Goal: Task Accomplishment & Management: Manage account settings

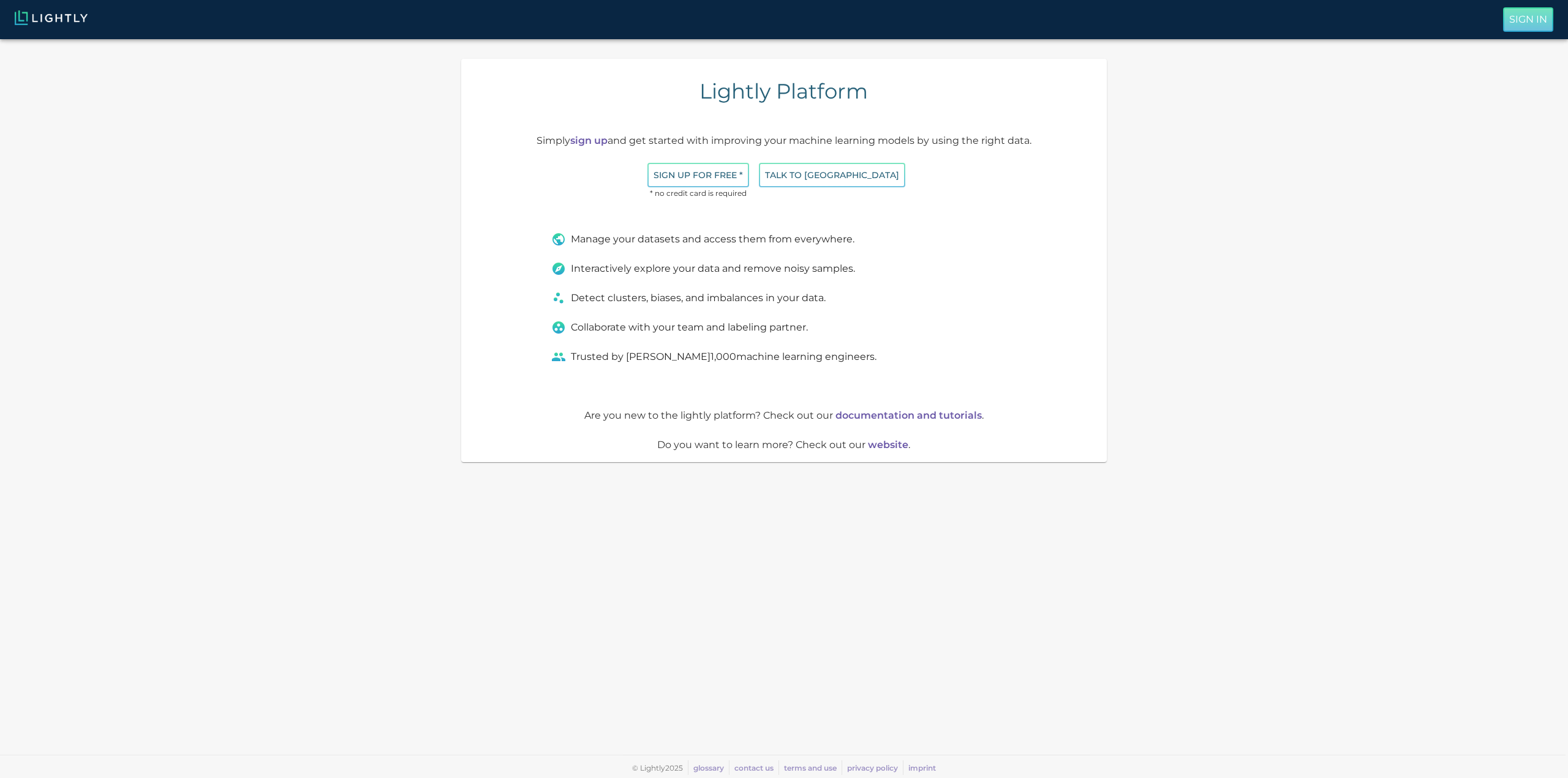
click at [1514, 20] on p "Sign In" at bounding box center [1527, 19] width 38 height 15
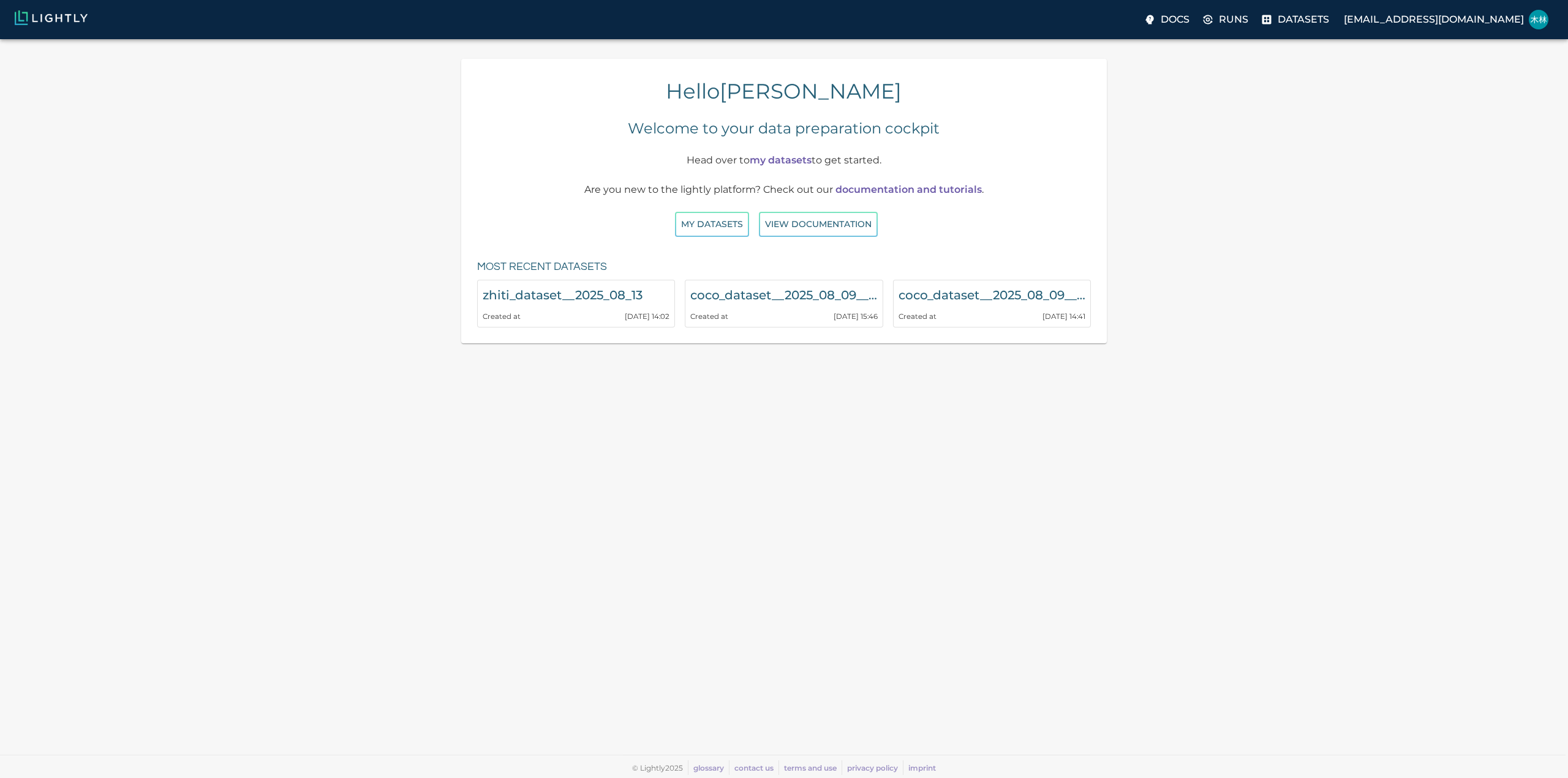
click at [790, 161] on link "my datasets" at bounding box center [781, 160] width 62 height 12
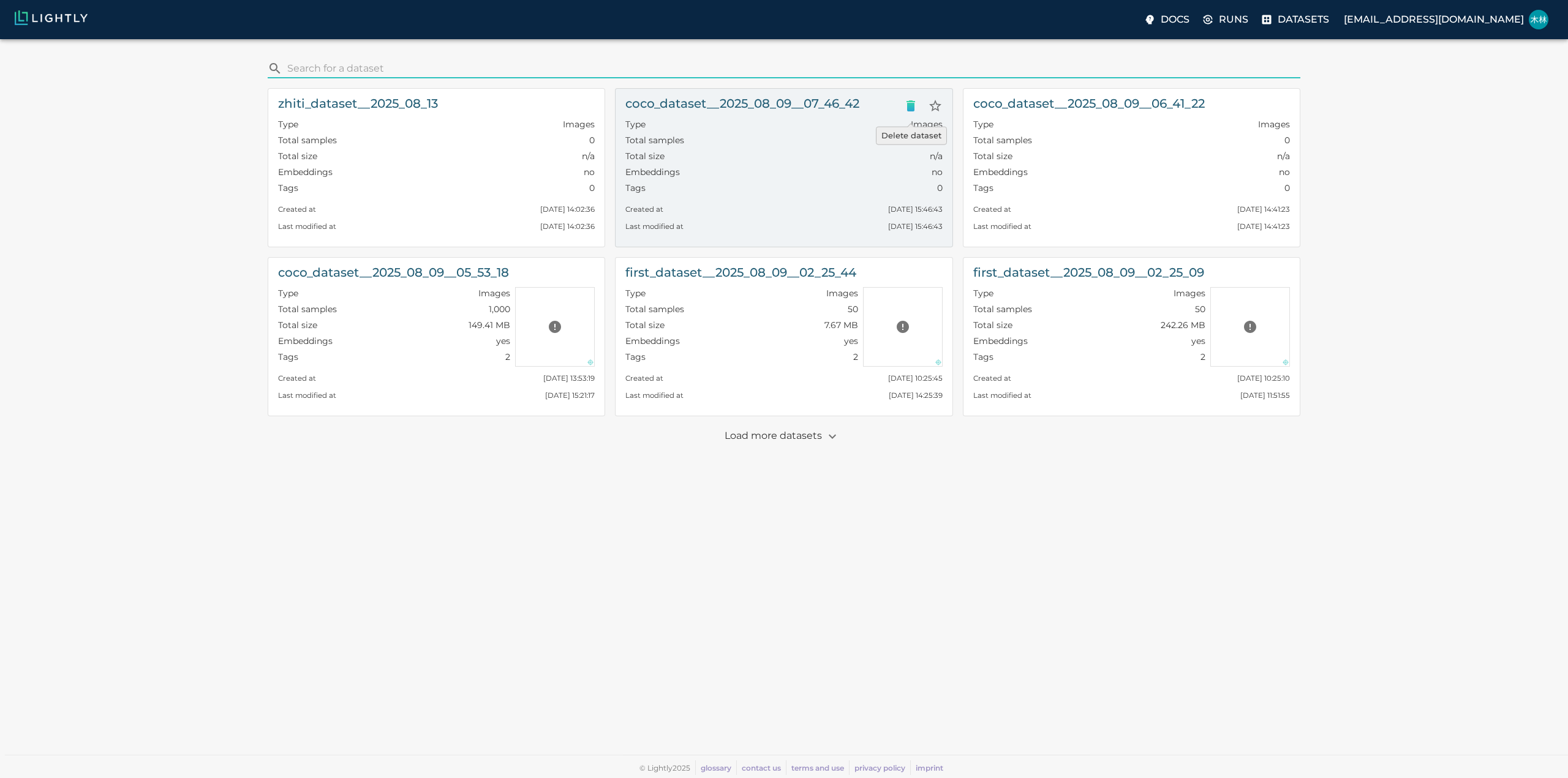
click at [916, 105] on icon "Delete dataset" at bounding box center [910, 105] width 15 height 15
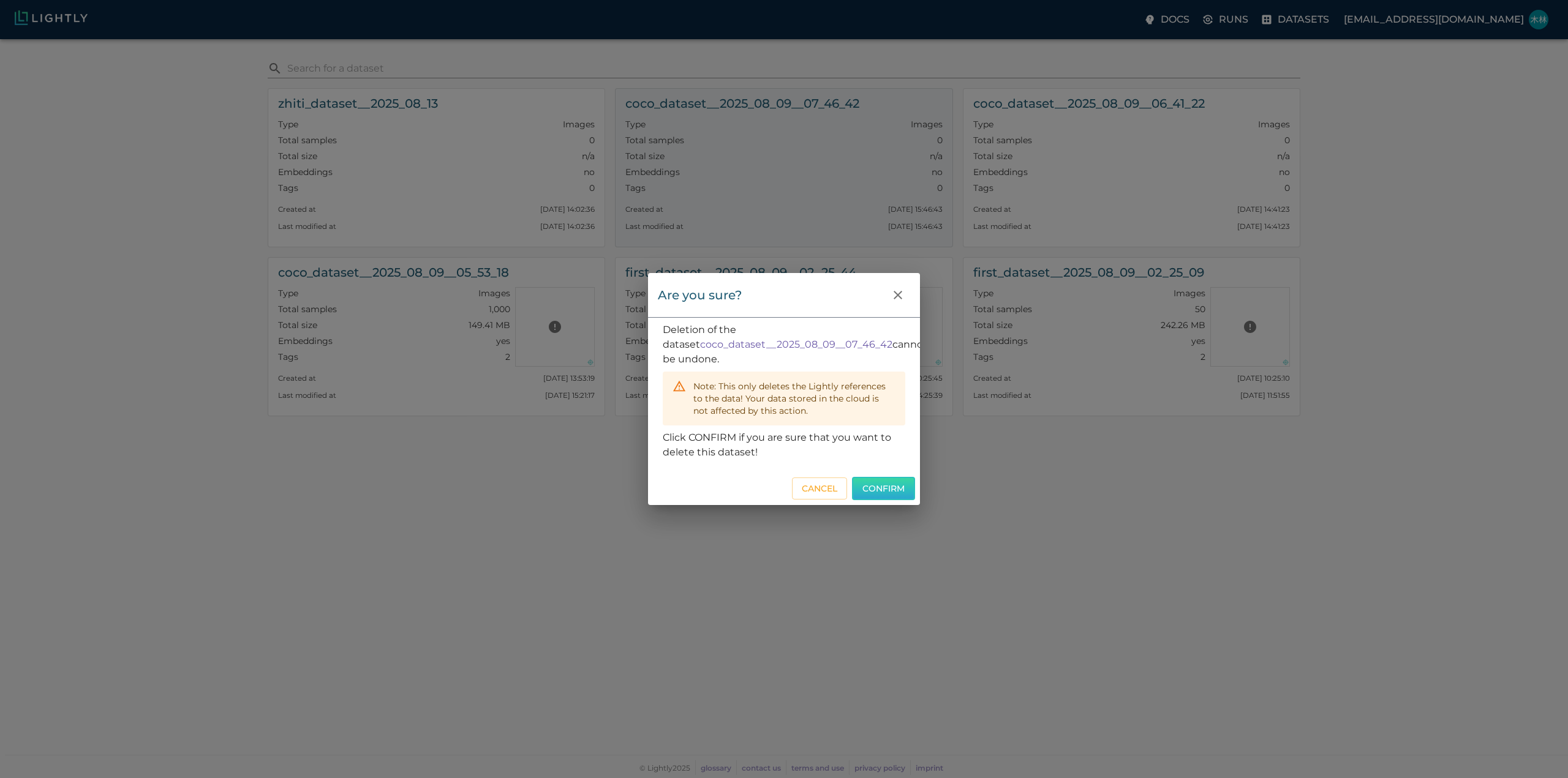
click at [868, 494] on button "Confirm" at bounding box center [883, 489] width 63 height 24
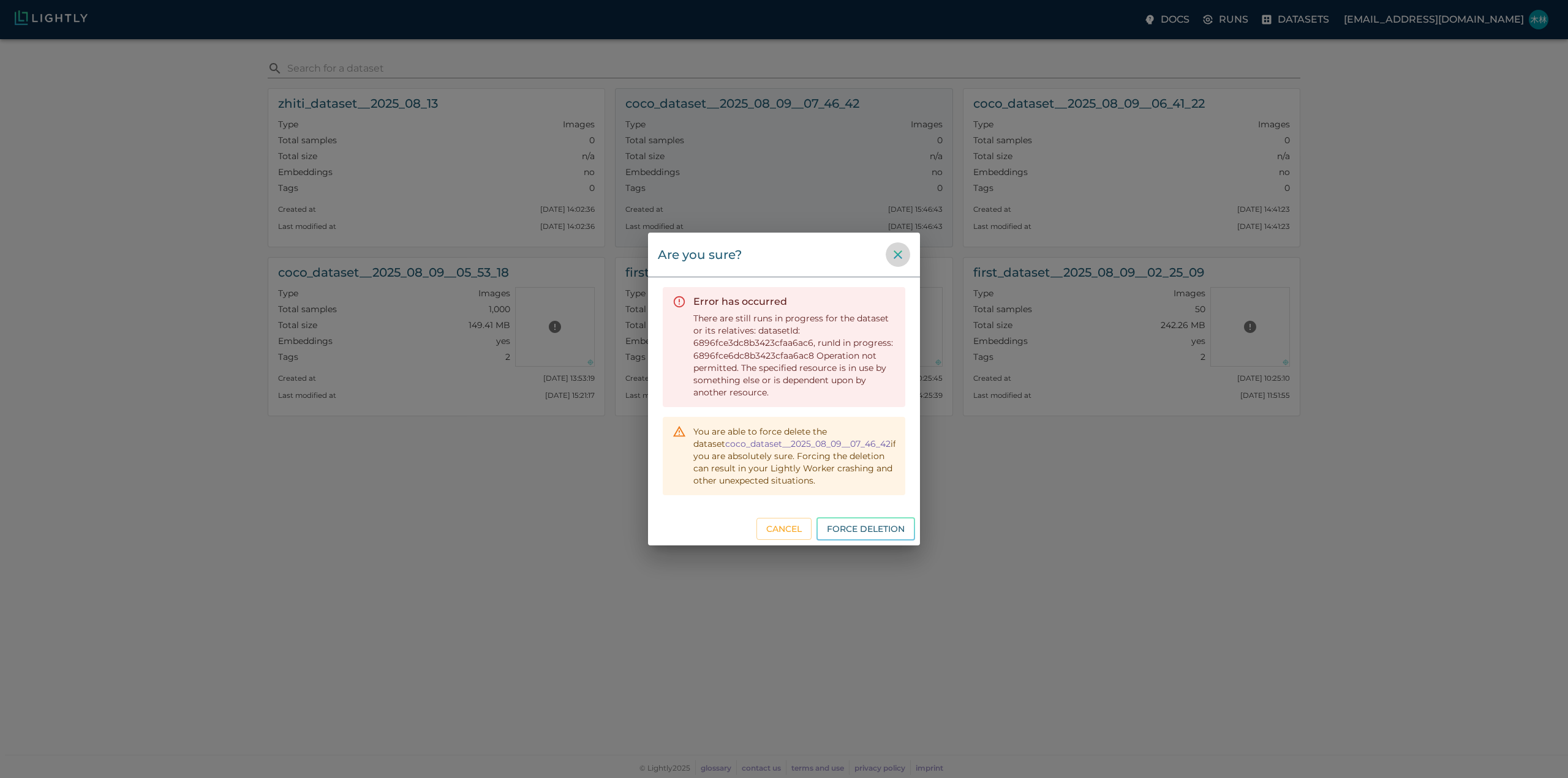
click at [902, 252] on icon "close" at bounding box center [897, 254] width 8 height 8
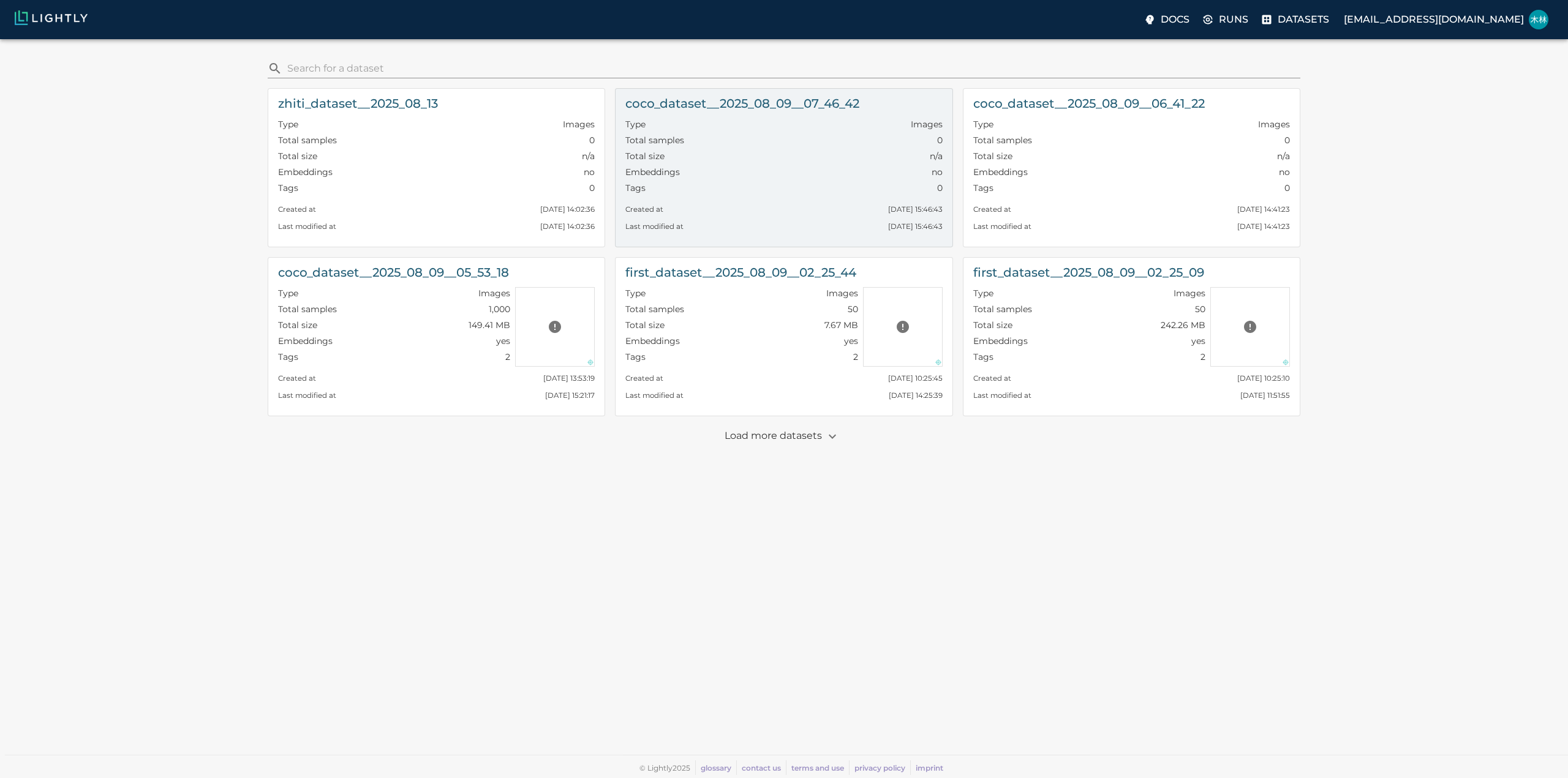
click at [1048, 501] on div "​ zhiti_dataset__2025_08_13 Type Images Total samples 0 Total size n/a Embeddin…" at bounding box center [784, 399] width 1548 height 700
click at [909, 107] on icon "Delete dataset" at bounding box center [910, 106] width 8 height 11
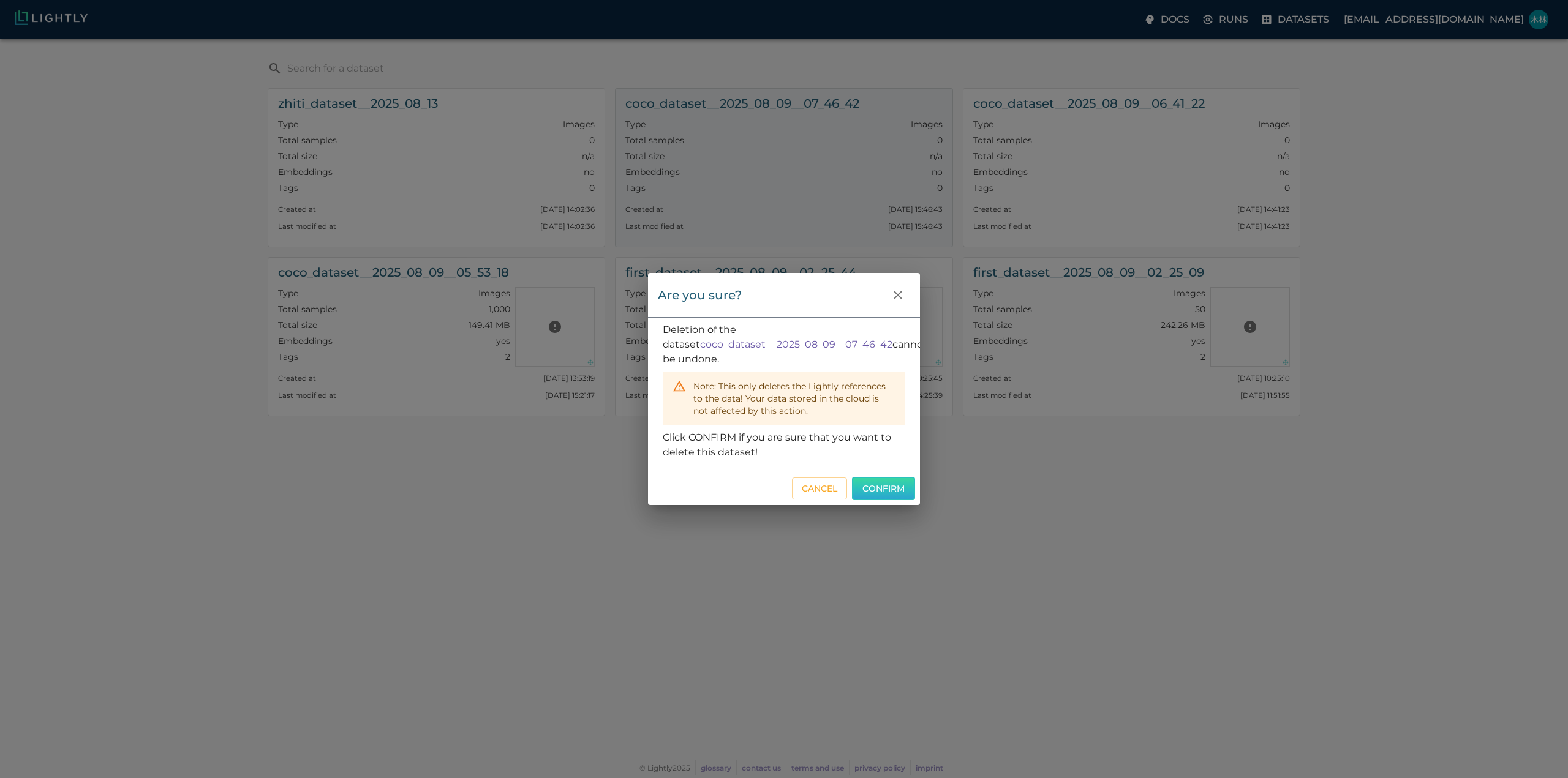
click at [869, 488] on button "Confirm" at bounding box center [883, 489] width 63 height 24
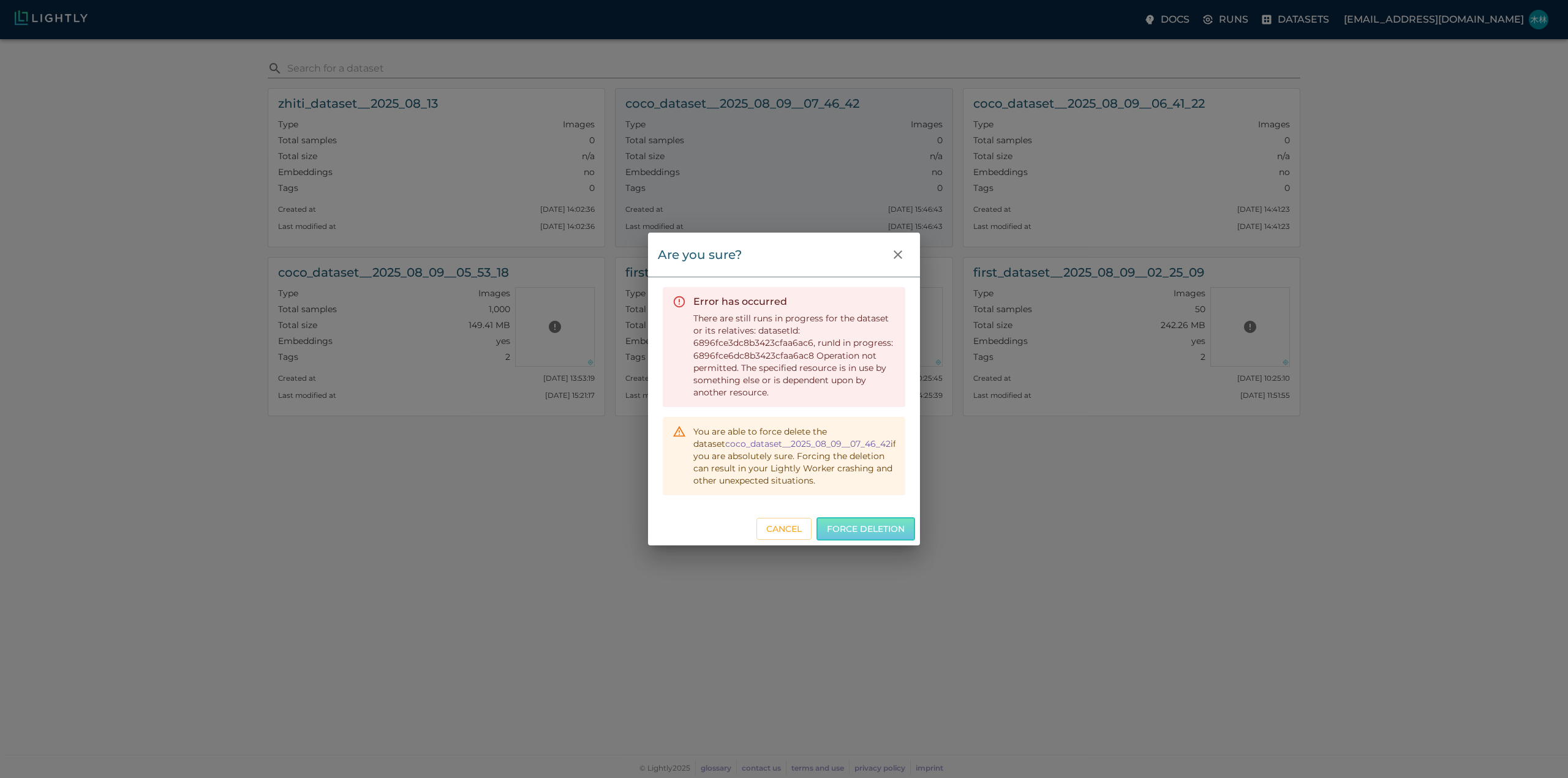
click at [845, 529] on button "Force deletion" at bounding box center [866, 529] width 98 height 24
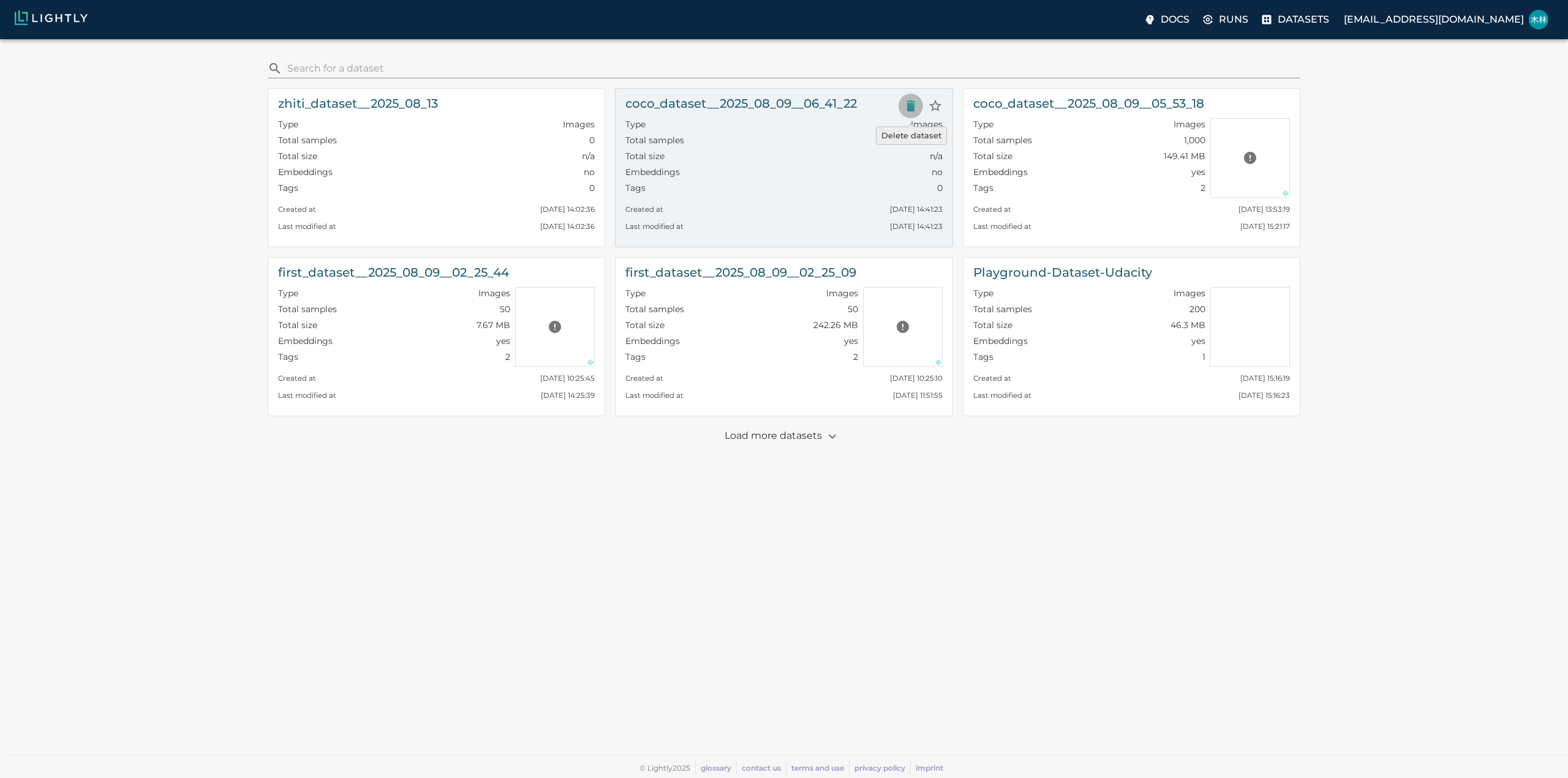
click at [909, 104] on icon "Delete dataset" at bounding box center [910, 106] width 8 height 11
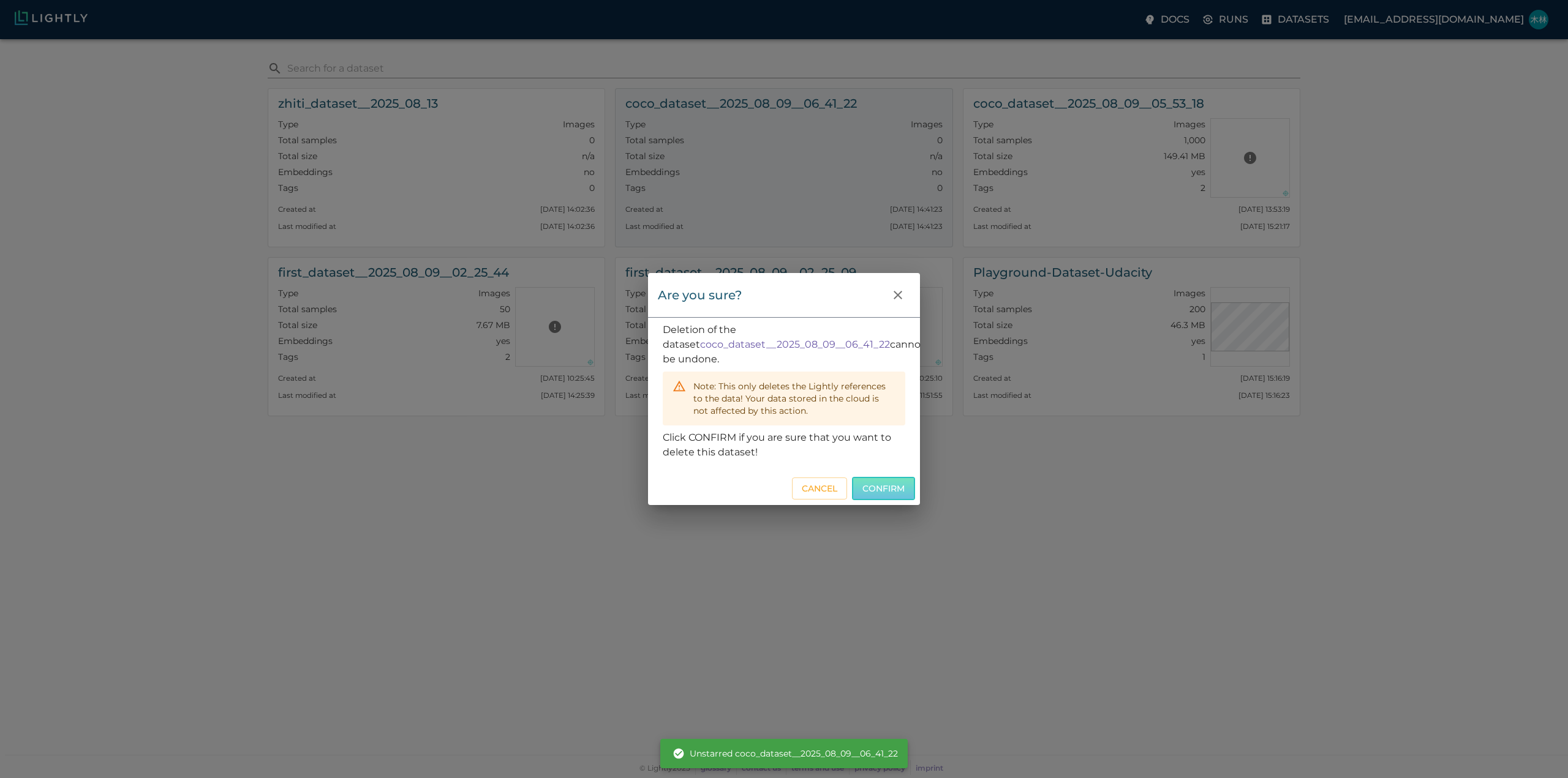
click at [877, 487] on button "Confirm" at bounding box center [883, 489] width 63 height 24
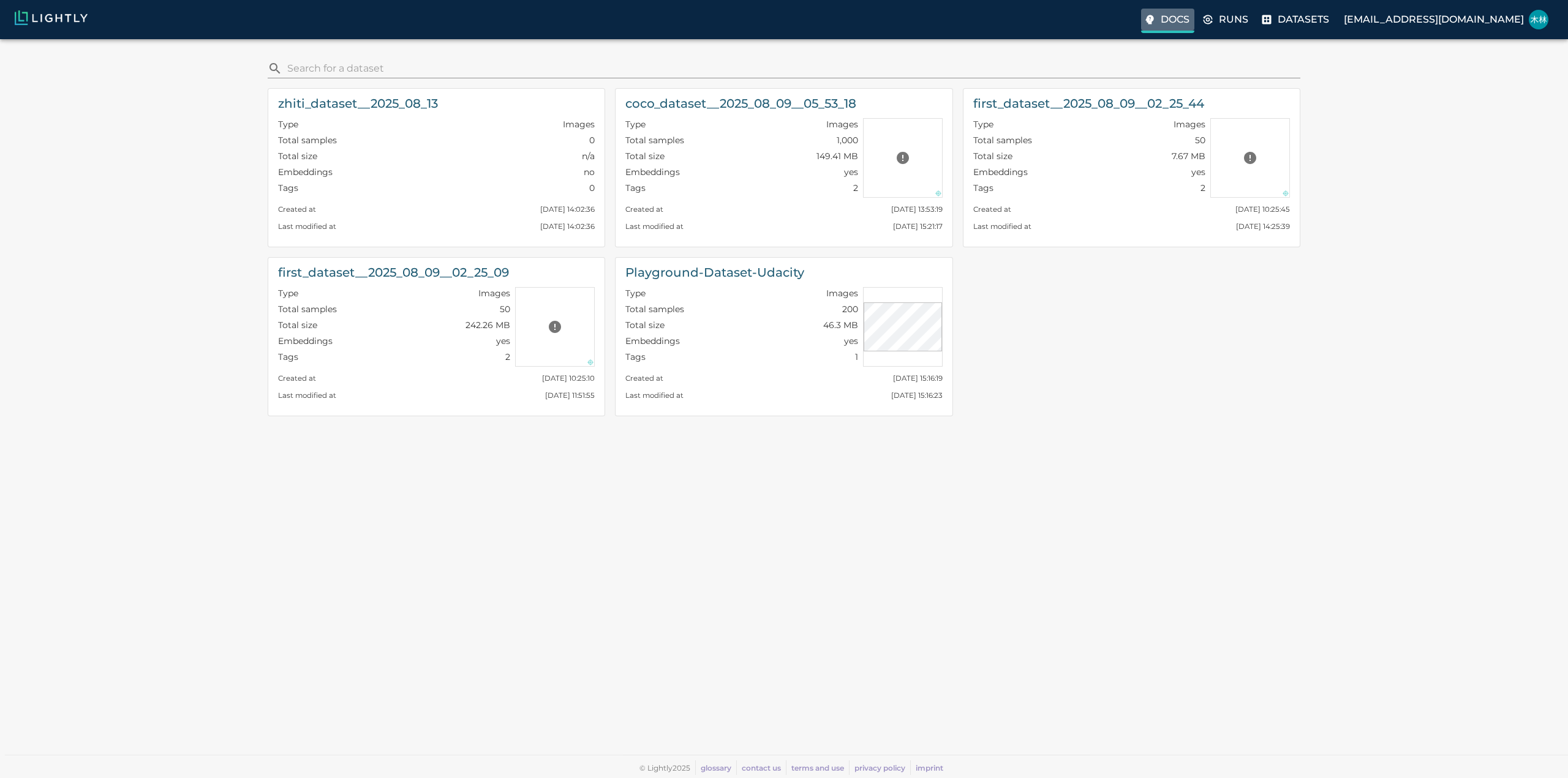
click at [1190, 21] on p "Docs" at bounding box center [1175, 19] width 29 height 15
click at [1167, 322] on div "zhiti_dataset__2025_08_13 Type Images Total samples 0 Total size n/a Embeddings…" at bounding box center [778, 252] width 1041 height 348
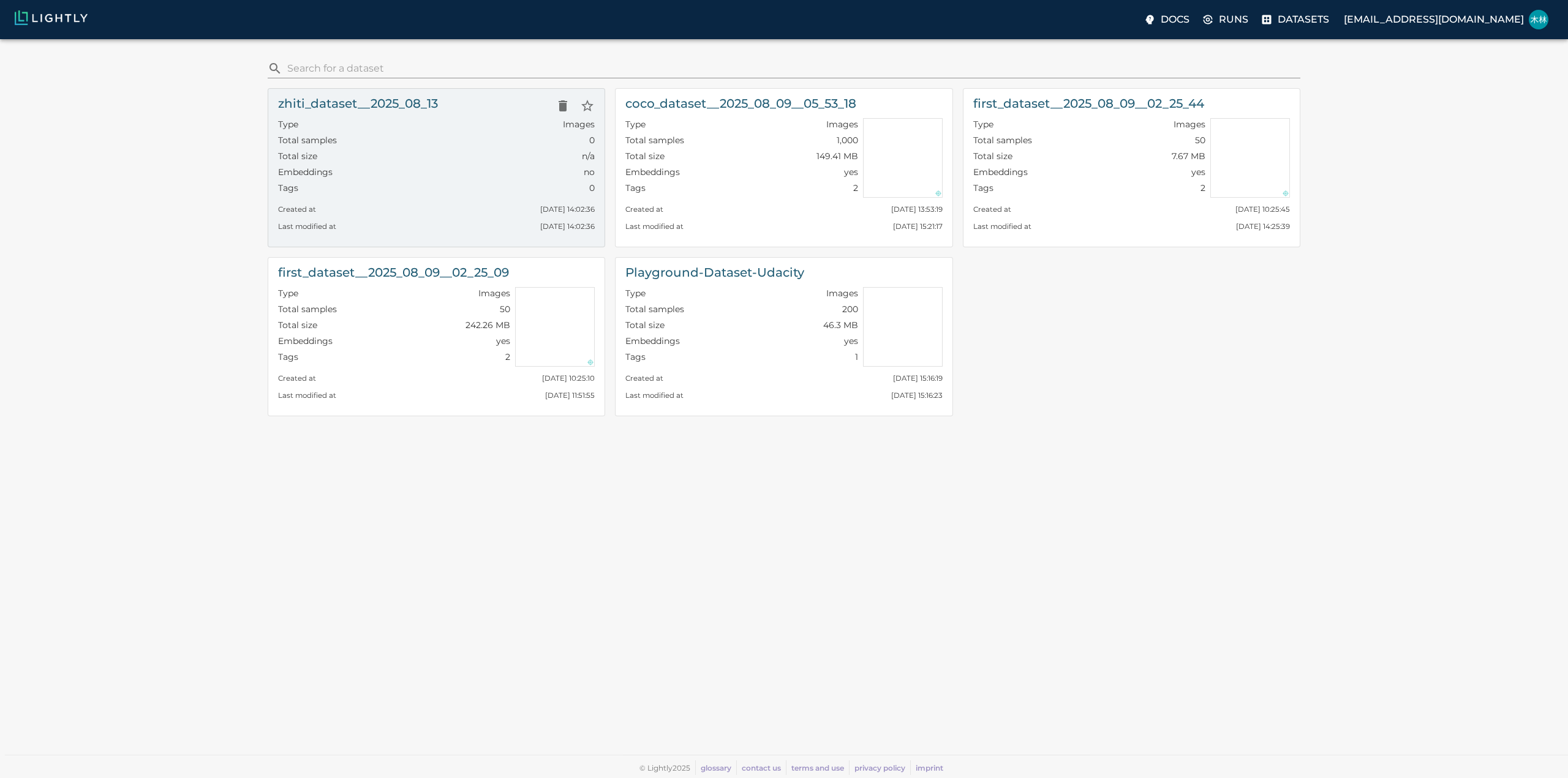
click at [471, 128] on div "Type Images" at bounding box center [436, 126] width 317 height 16
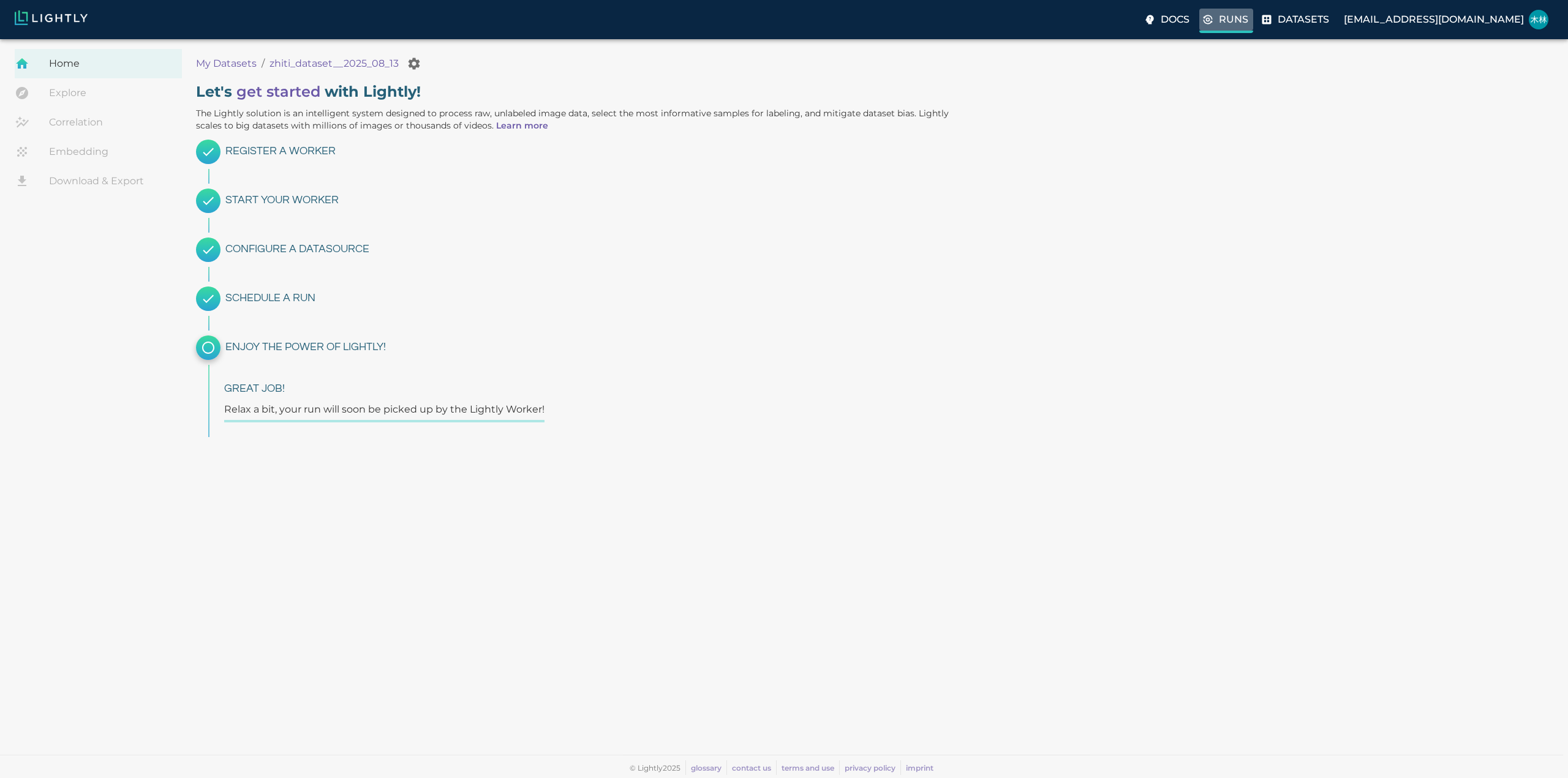
click at [1248, 23] on p "Runs" at bounding box center [1233, 19] width 29 height 15
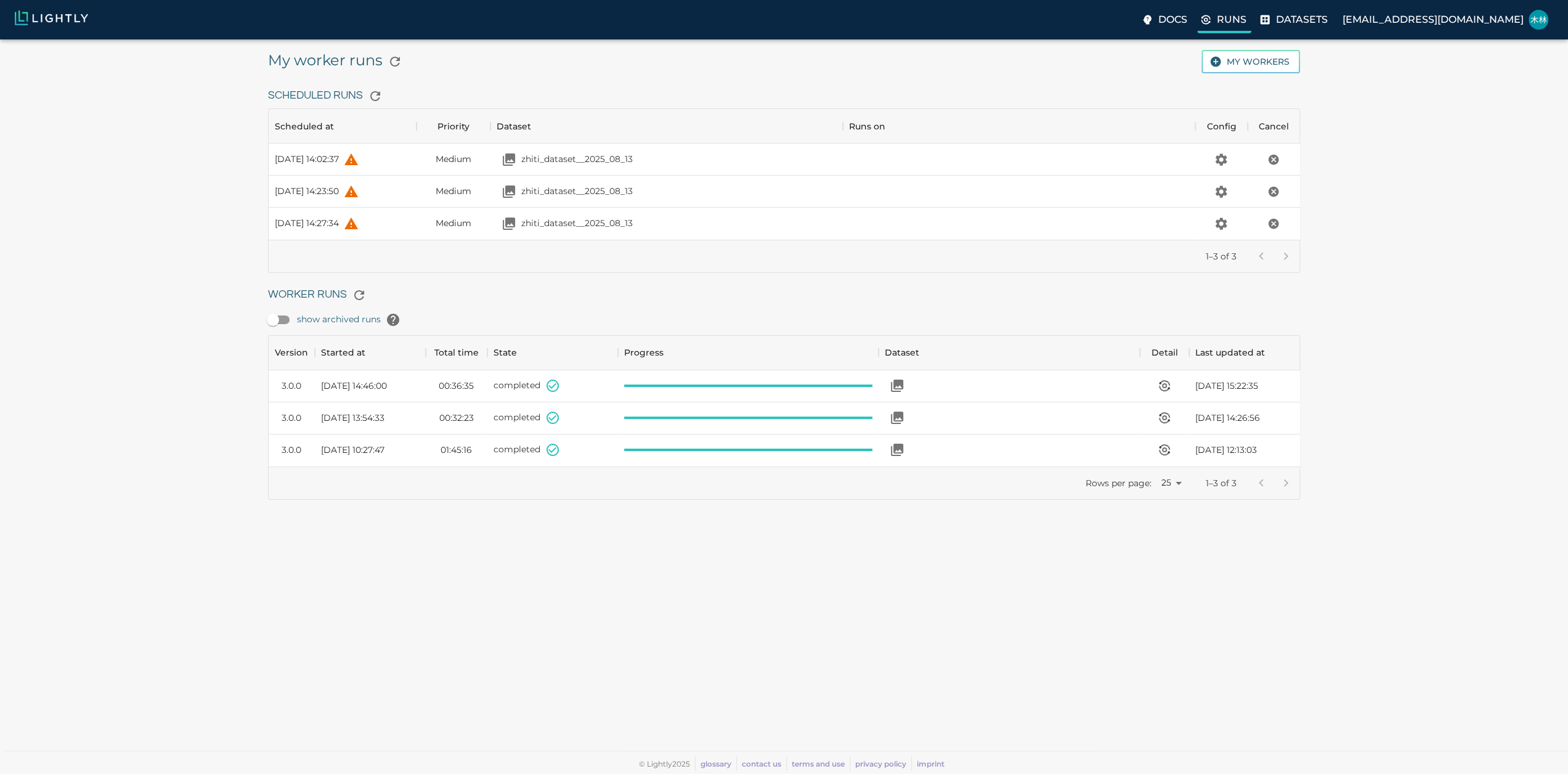
scroll to position [121, 1021]
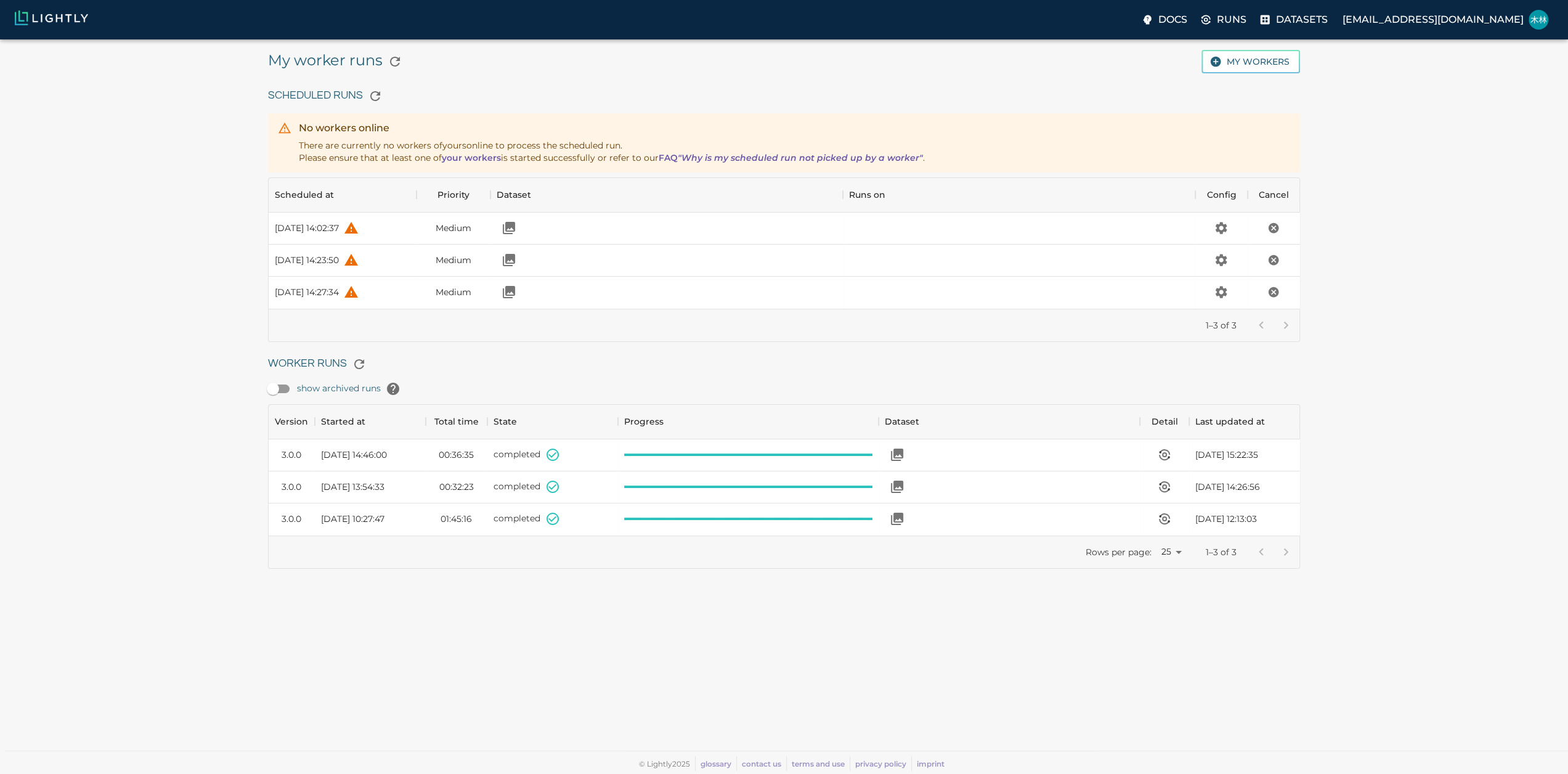
scroll to position [121, 1021]
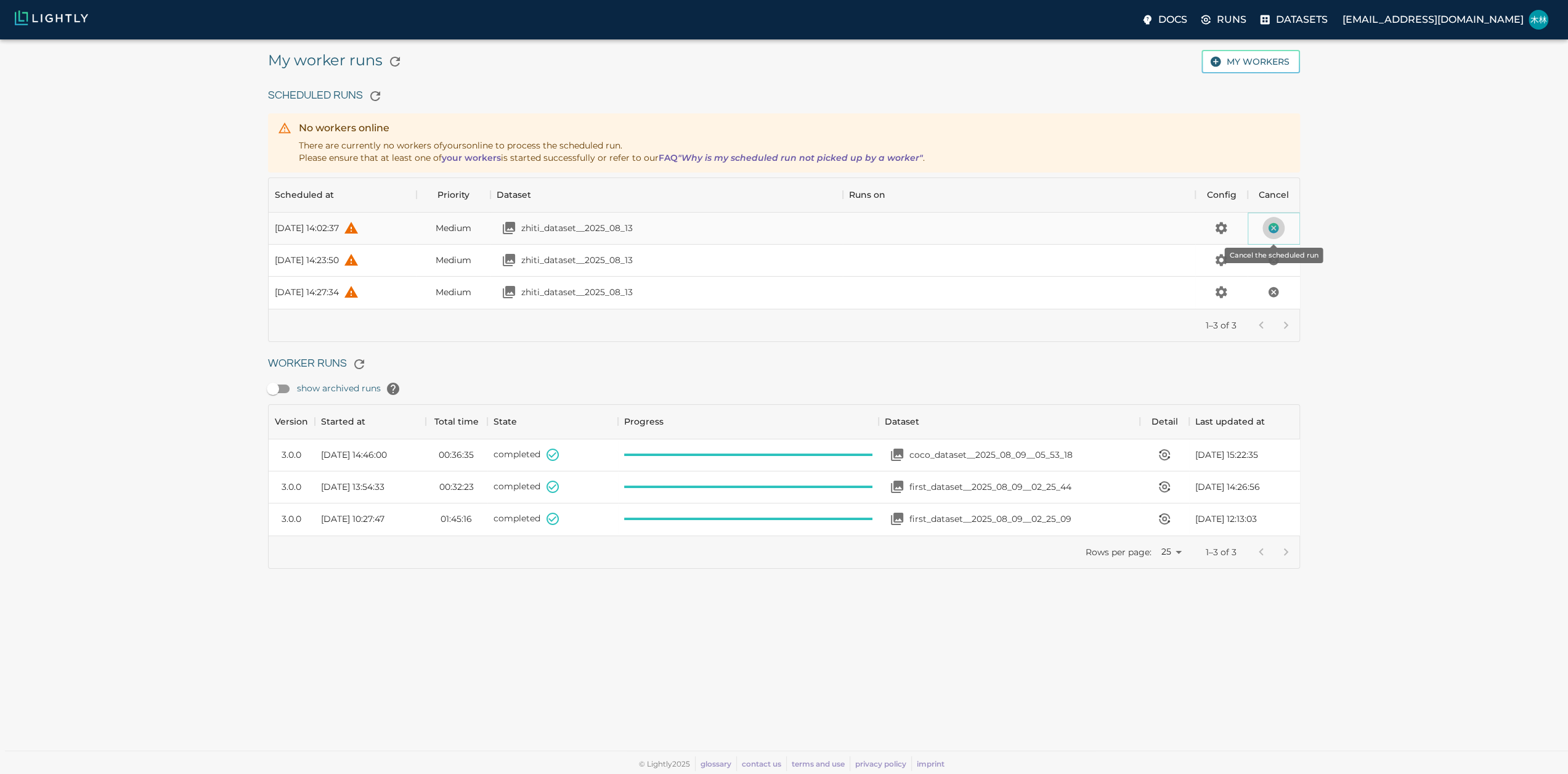
click at [1270, 229] on icon "Cancel the scheduled run" at bounding box center [1274, 229] width 11 height 11
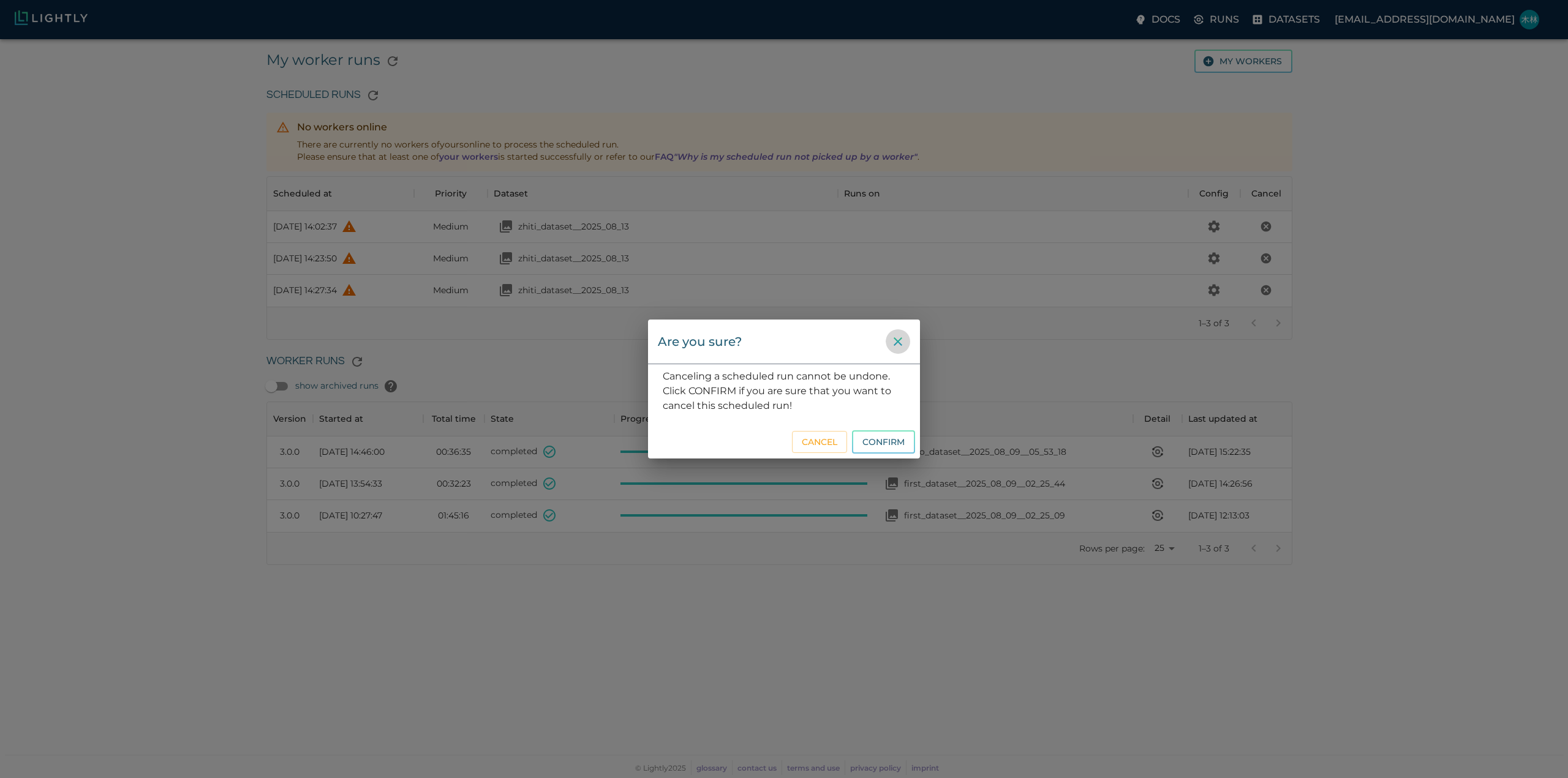
click at [899, 344] on icon "close" at bounding box center [897, 341] width 8 height 8
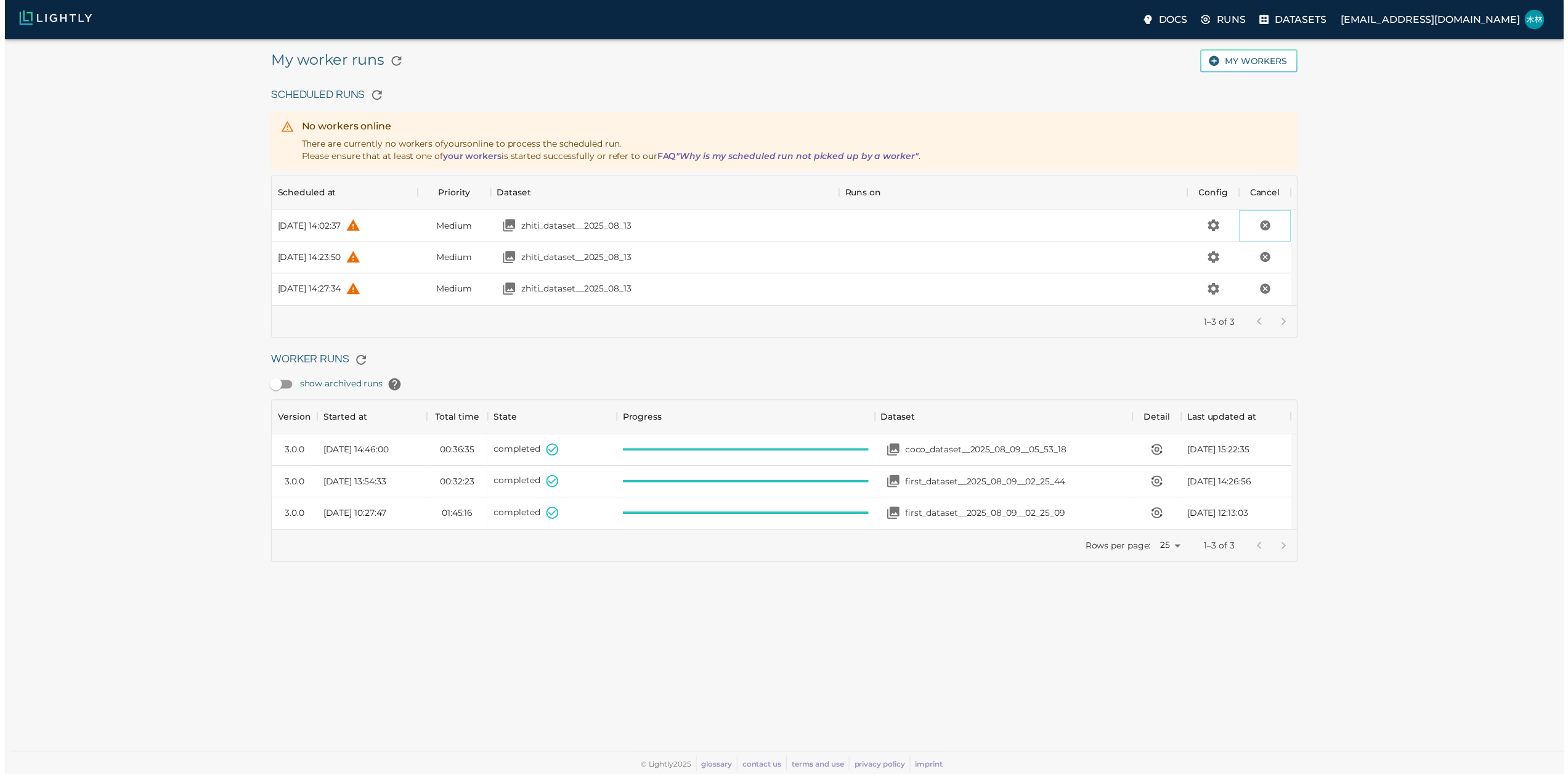
scroll to position [10, 10]
click at [1282, 322] on div at bounding box center [1274, 325] width 49 height 25
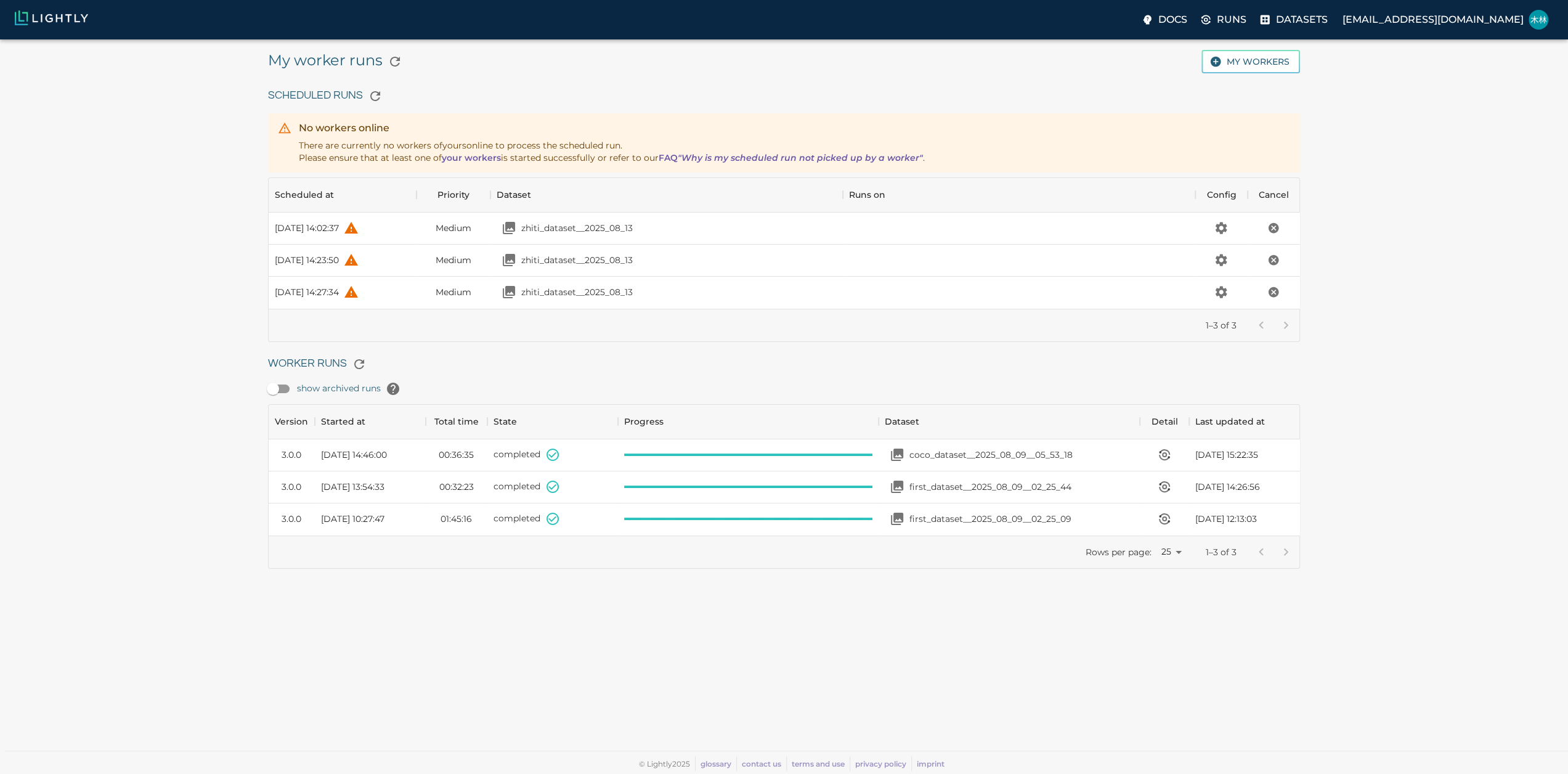
click at [1289, 328] on div at bounding box center [1274, 325] width 49 height 25
click at [1285, 325] on div at bounding box center [1274, 325] width 49 height 25
click at [1272, 294] on icon "Cancel the scheduled run" at bounding box center [1273, 292] width 12 height 12
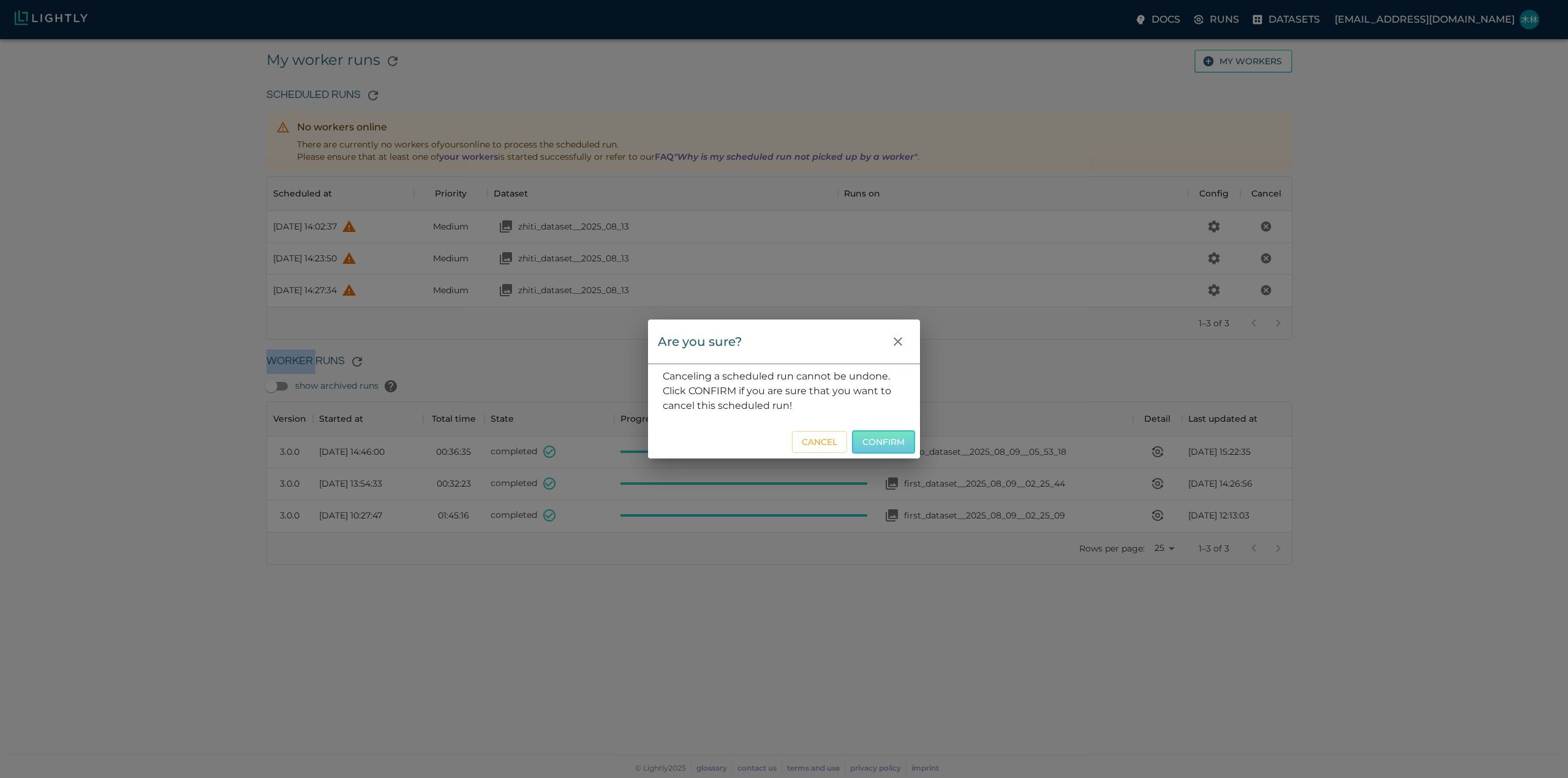
click at [872, 442] on button "Confirm" at bounding box center [883, 442] width 63 height 24
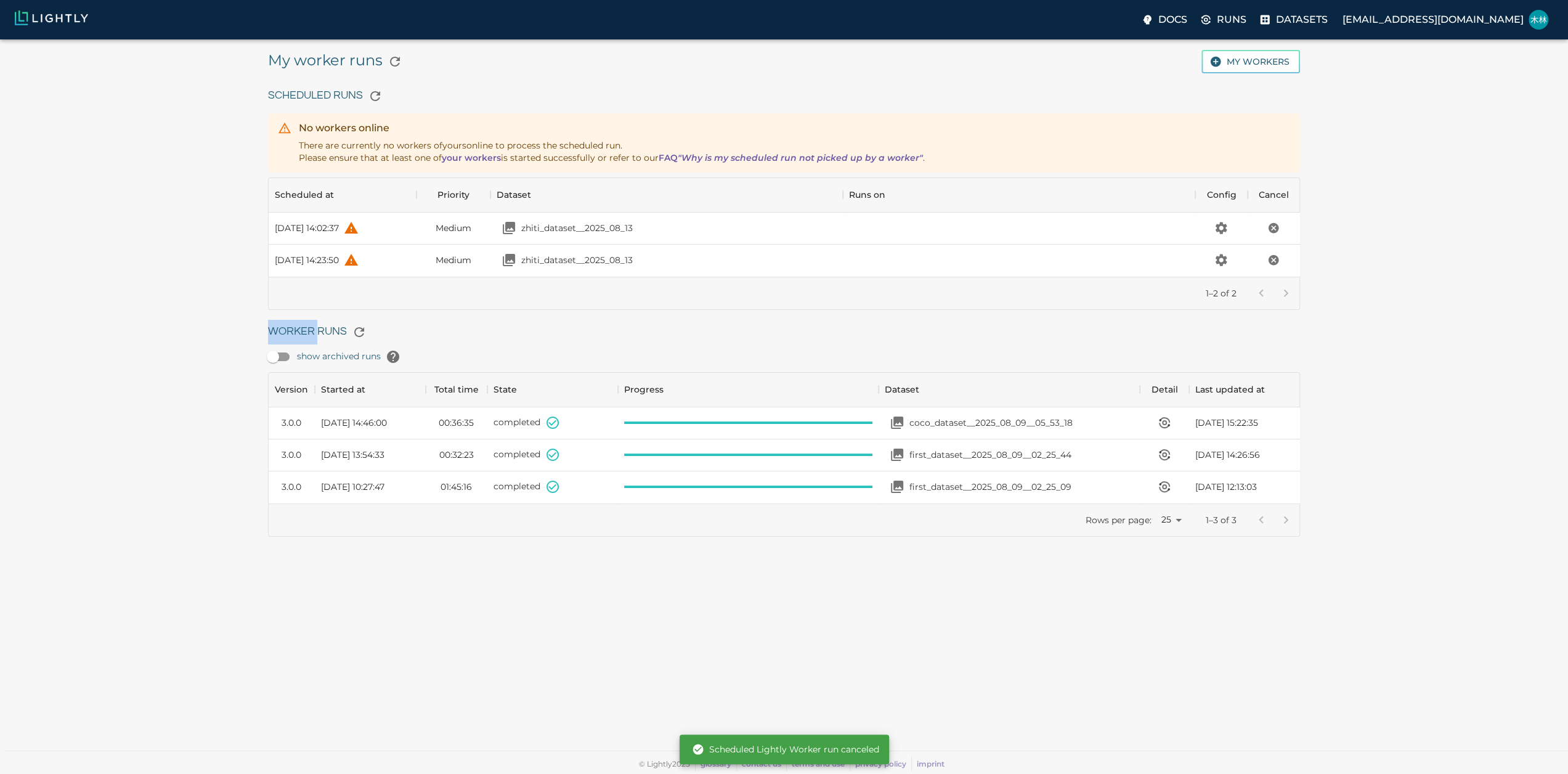
scroll to position [89, 1021]
click at [1276, 255] on icon "Cancel the scheduled run" at bounding box center [1273, 260] width 12 height 12
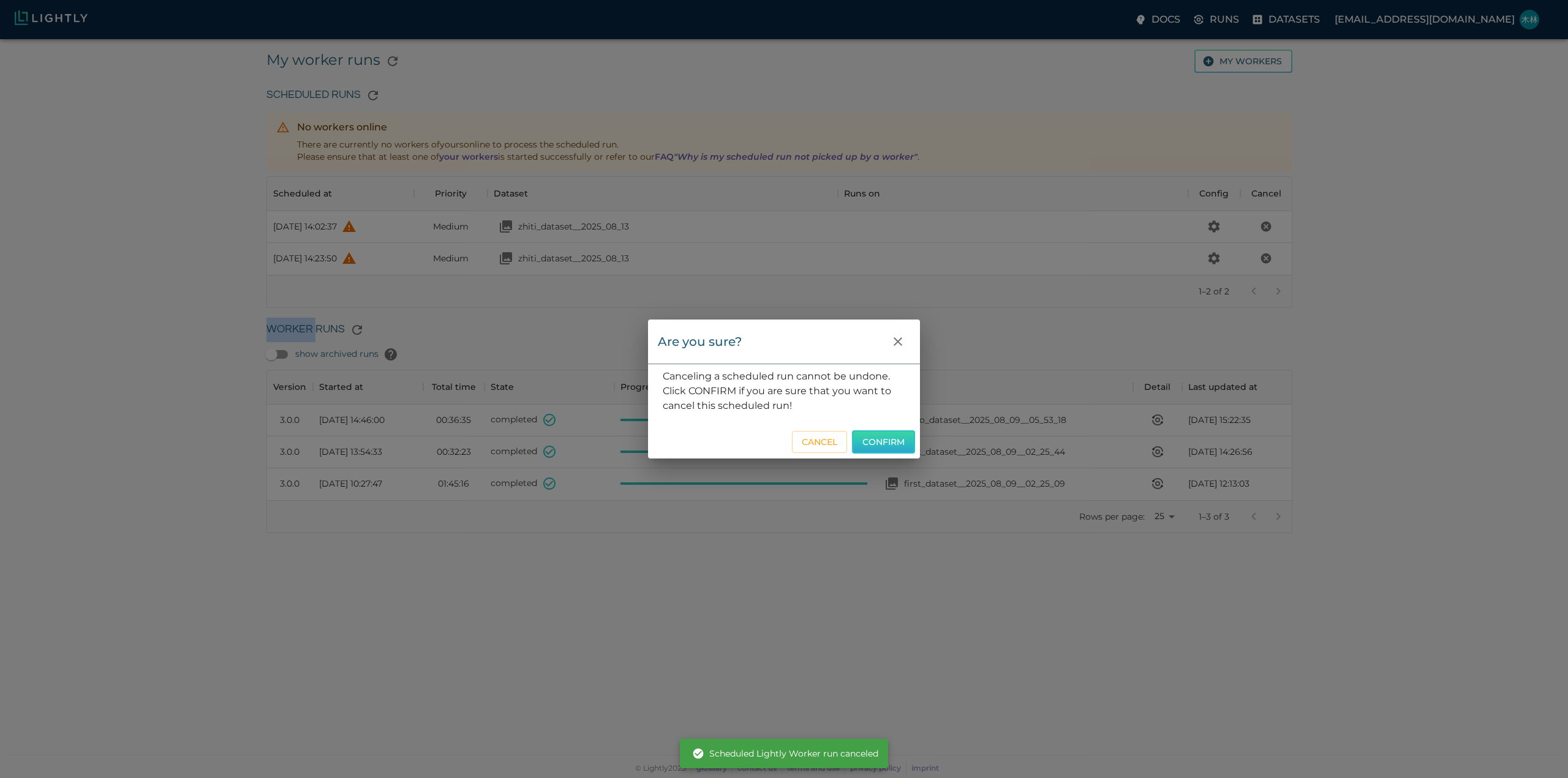
click at [883, 434] on button "Confirm" at bounding box center [883, 442] width 63 height 24
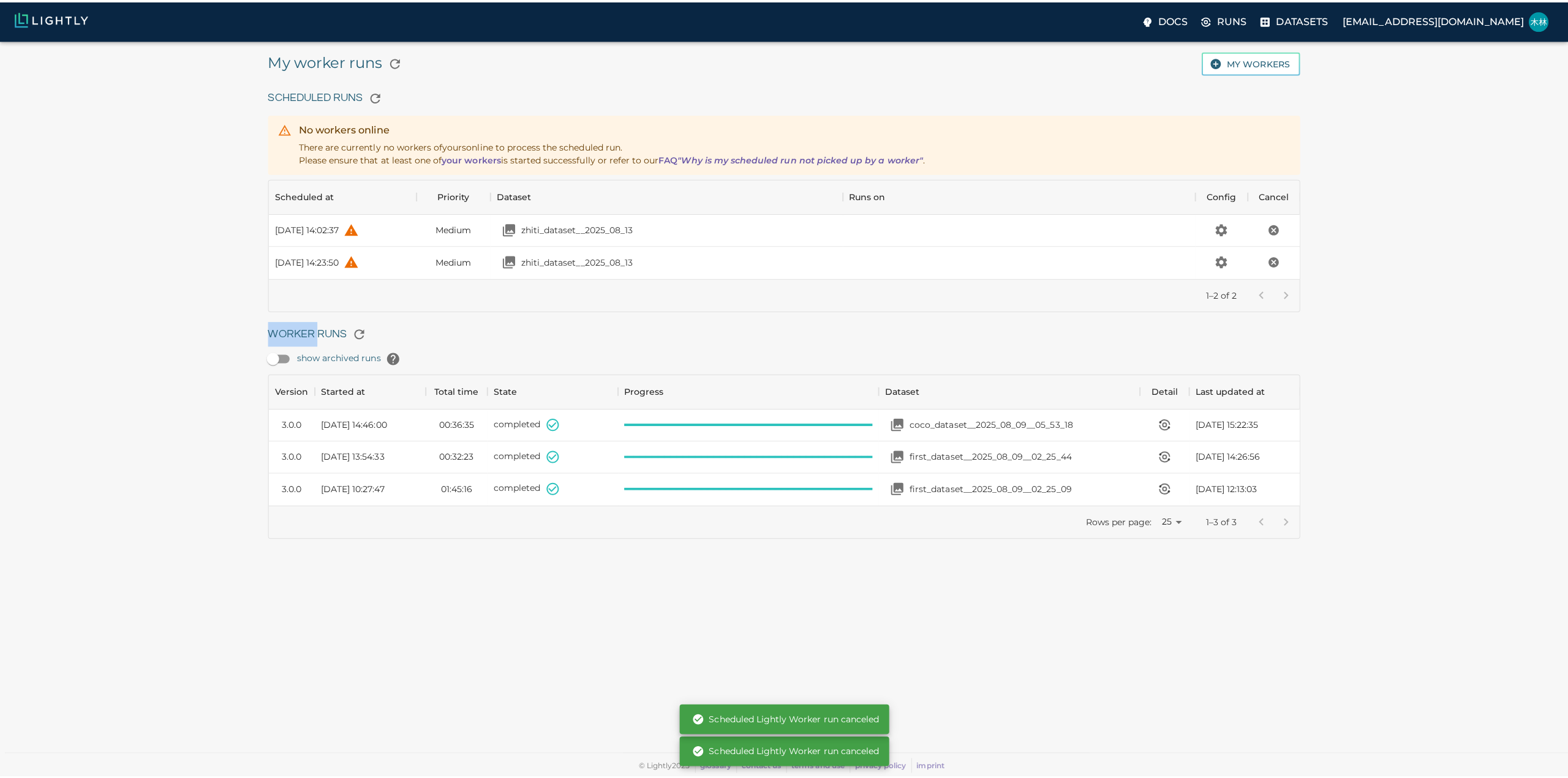
scroll to position [56, 1015]
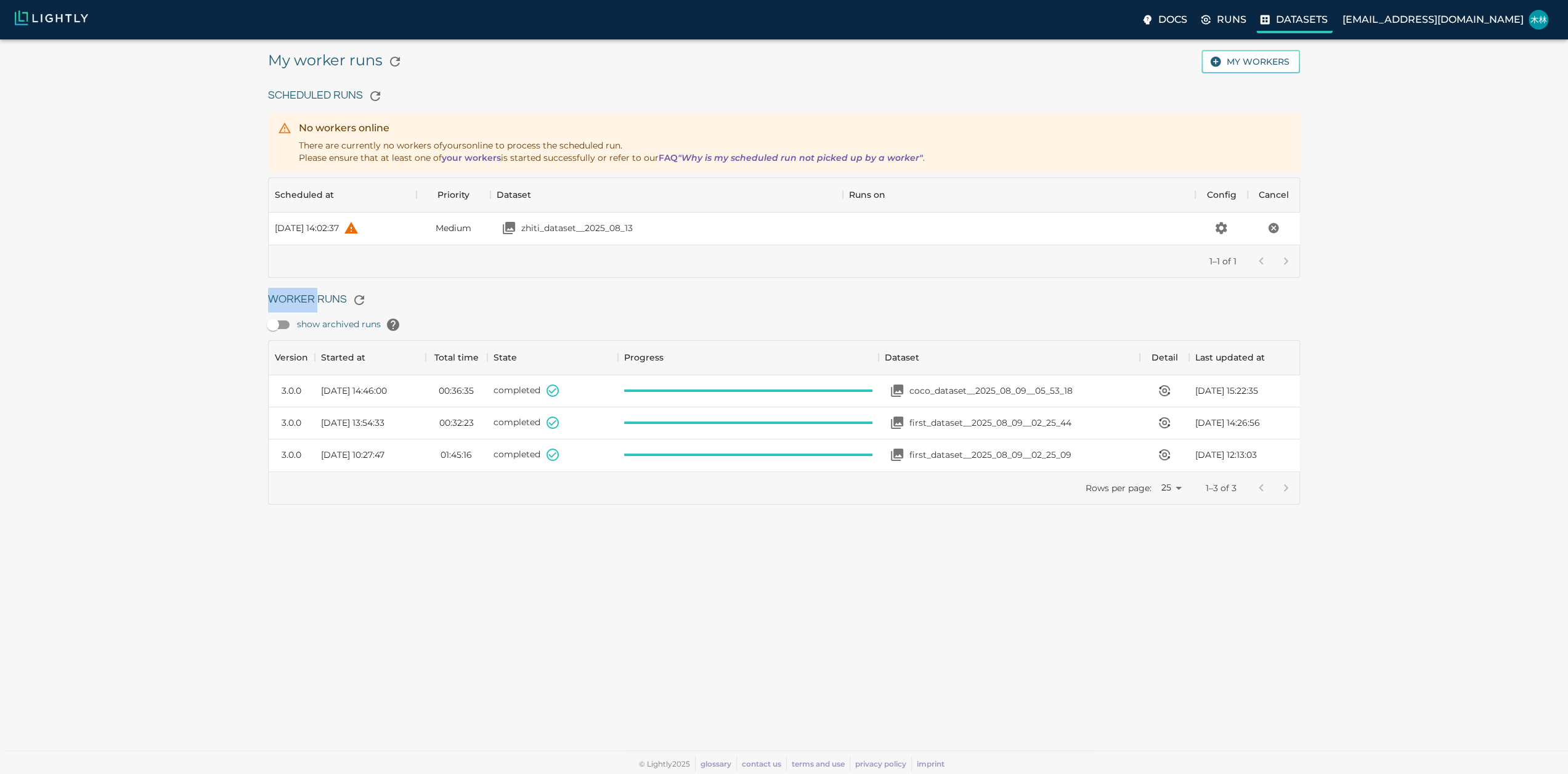
click at [1322, 19] on p "Datasets" at bounding box center [1302, 19] width 52 height 15
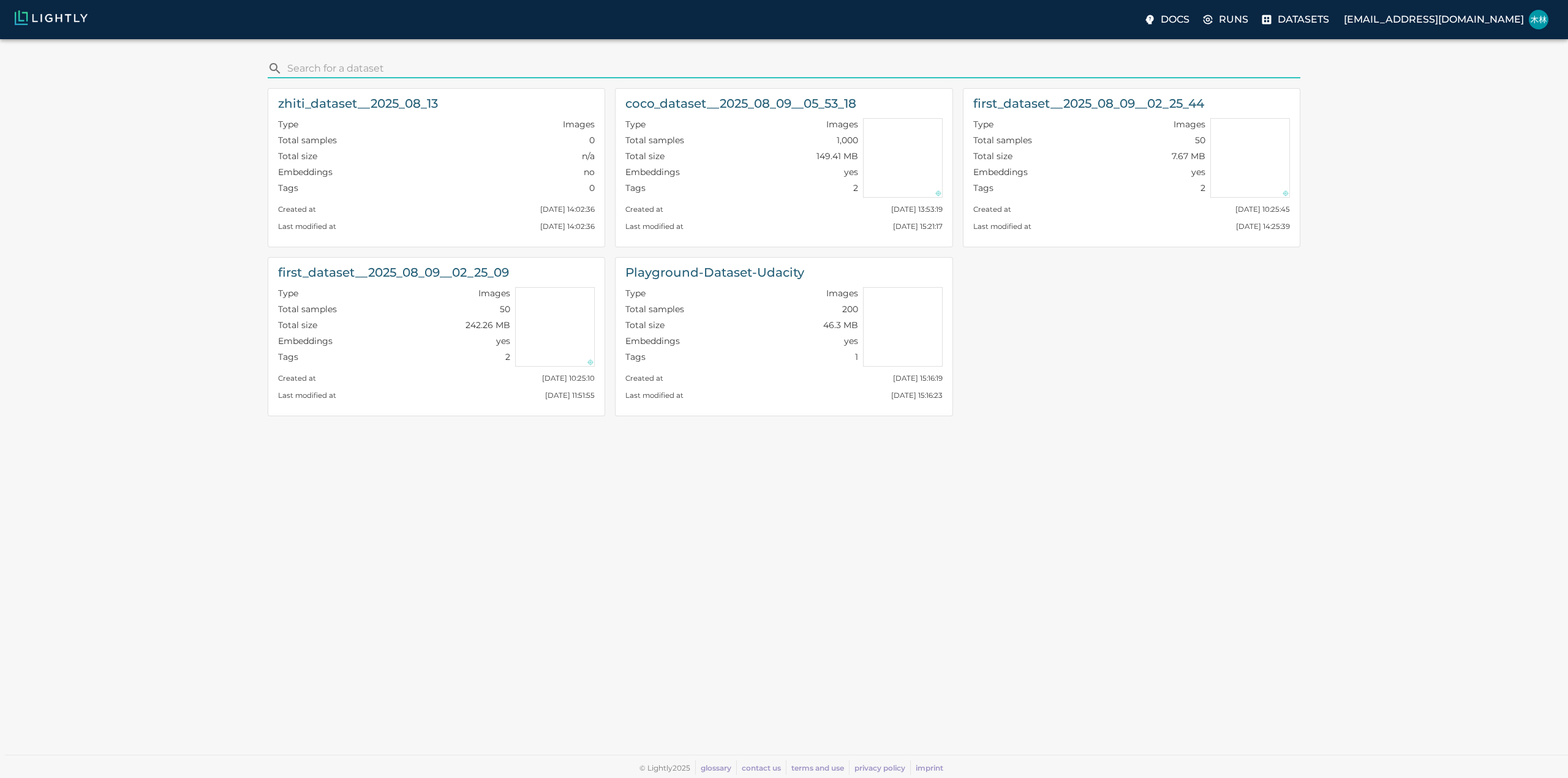
click at [1149, 347] on div "zhiti_dataset__2025_08_13 Type Images Total samples 0 Total size n/a Embeddings…" at bounding box center [778, 252] width 1041 height 348
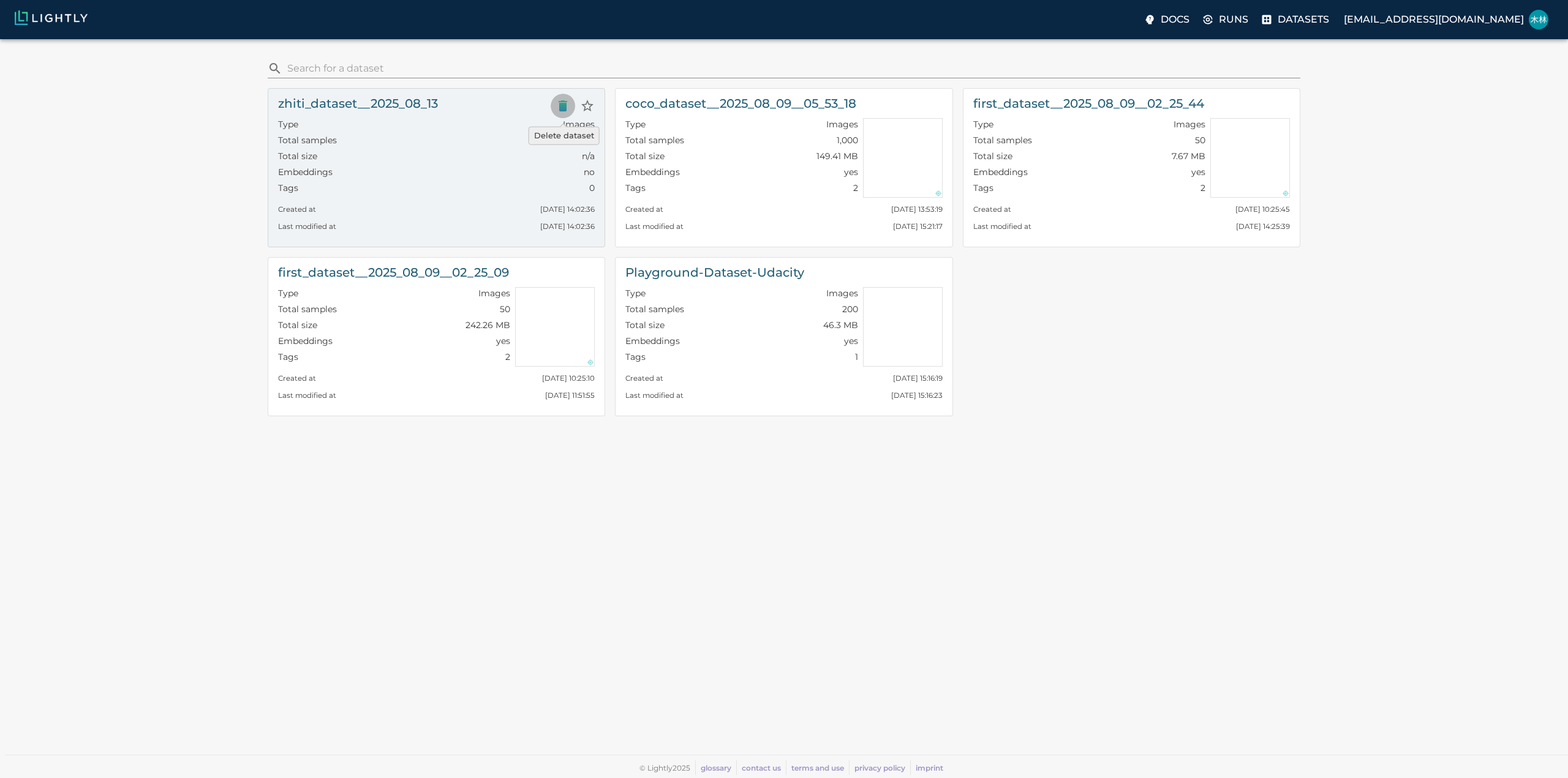
click at [566, 106] on icon "Delete dataset" at bounding box center [563, 106] width 8 height 11
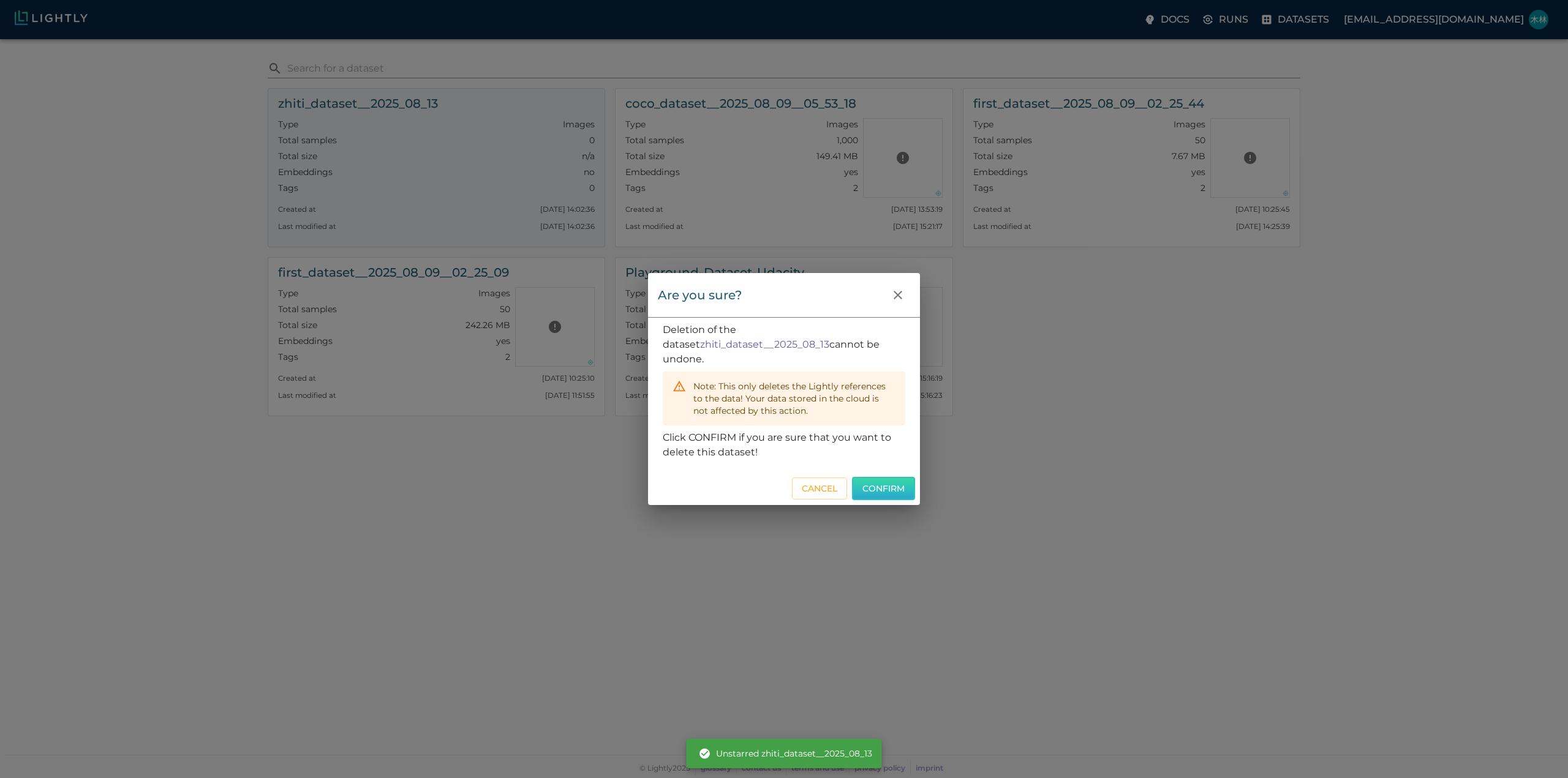
click at [877, 485] on button "Confirm" at bounding box center [883, 489] width 63 height 24
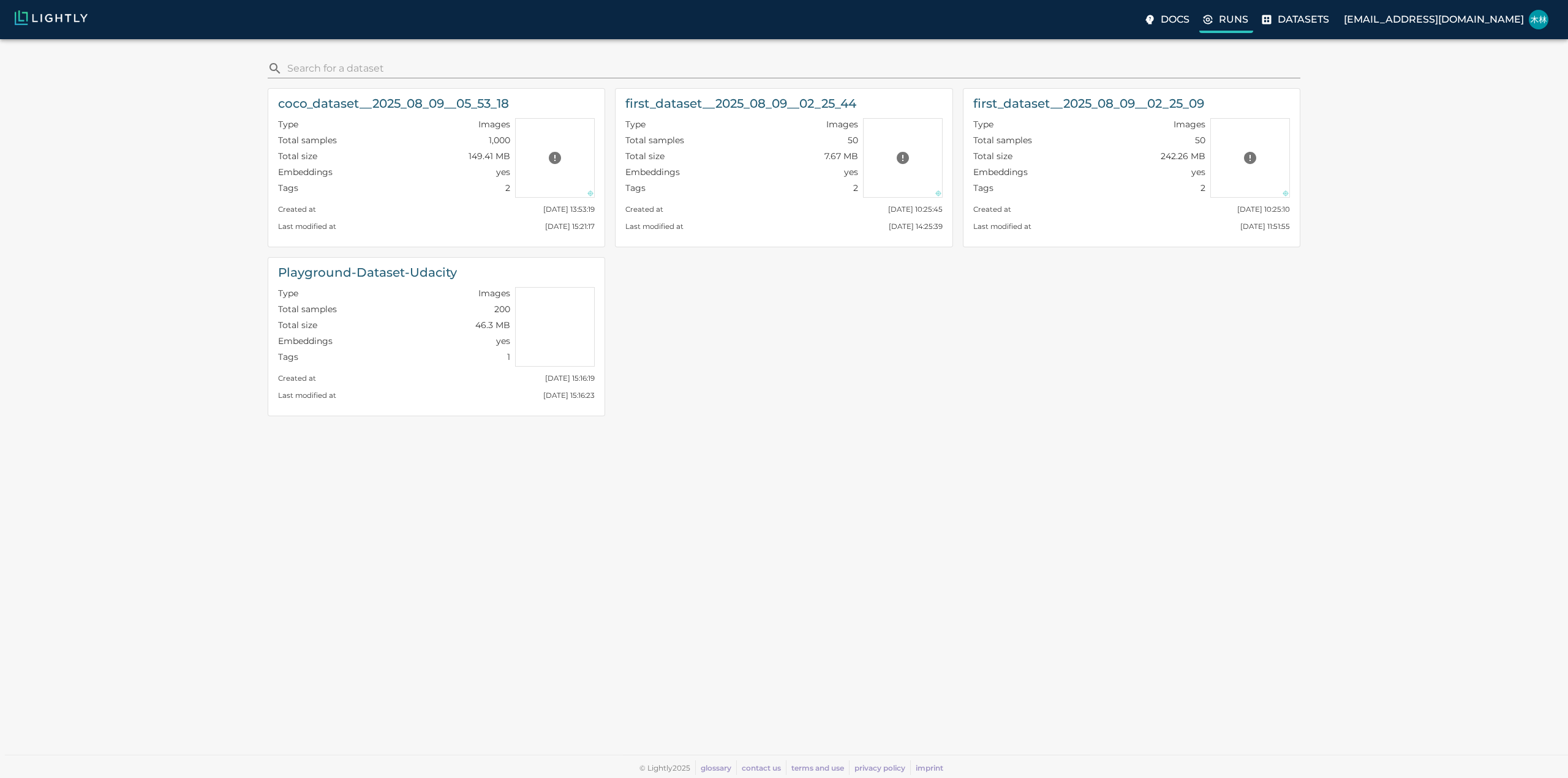
click at [1248, 24] on p "Runs" at bounding box center [1233, 19] width 29 height 15
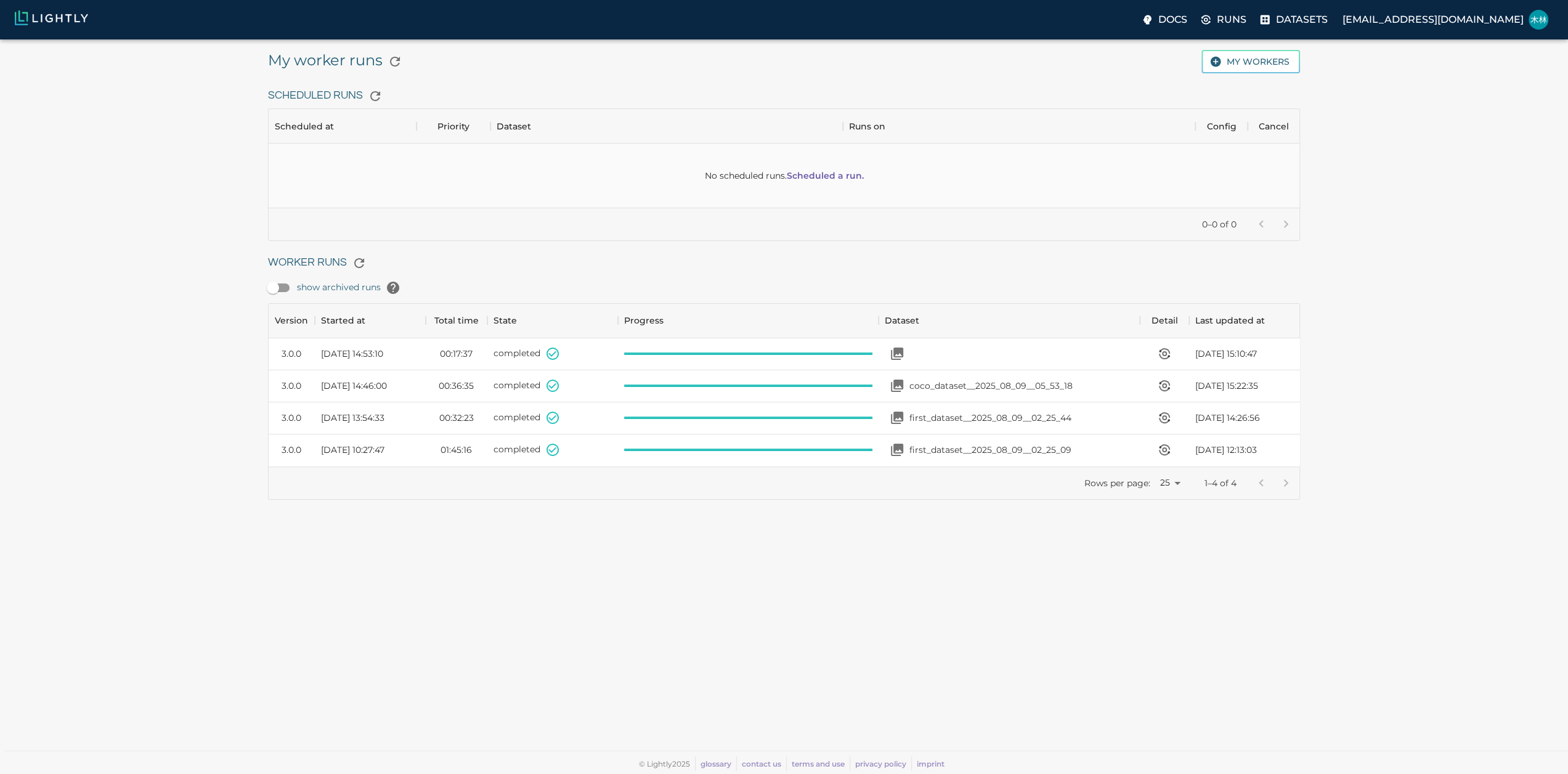
scroll to position [153, 1021]
click at [919, 356] on p "zhiti_dataset__2025_08_13" at bounding box center [965, 354] width 111 height 12
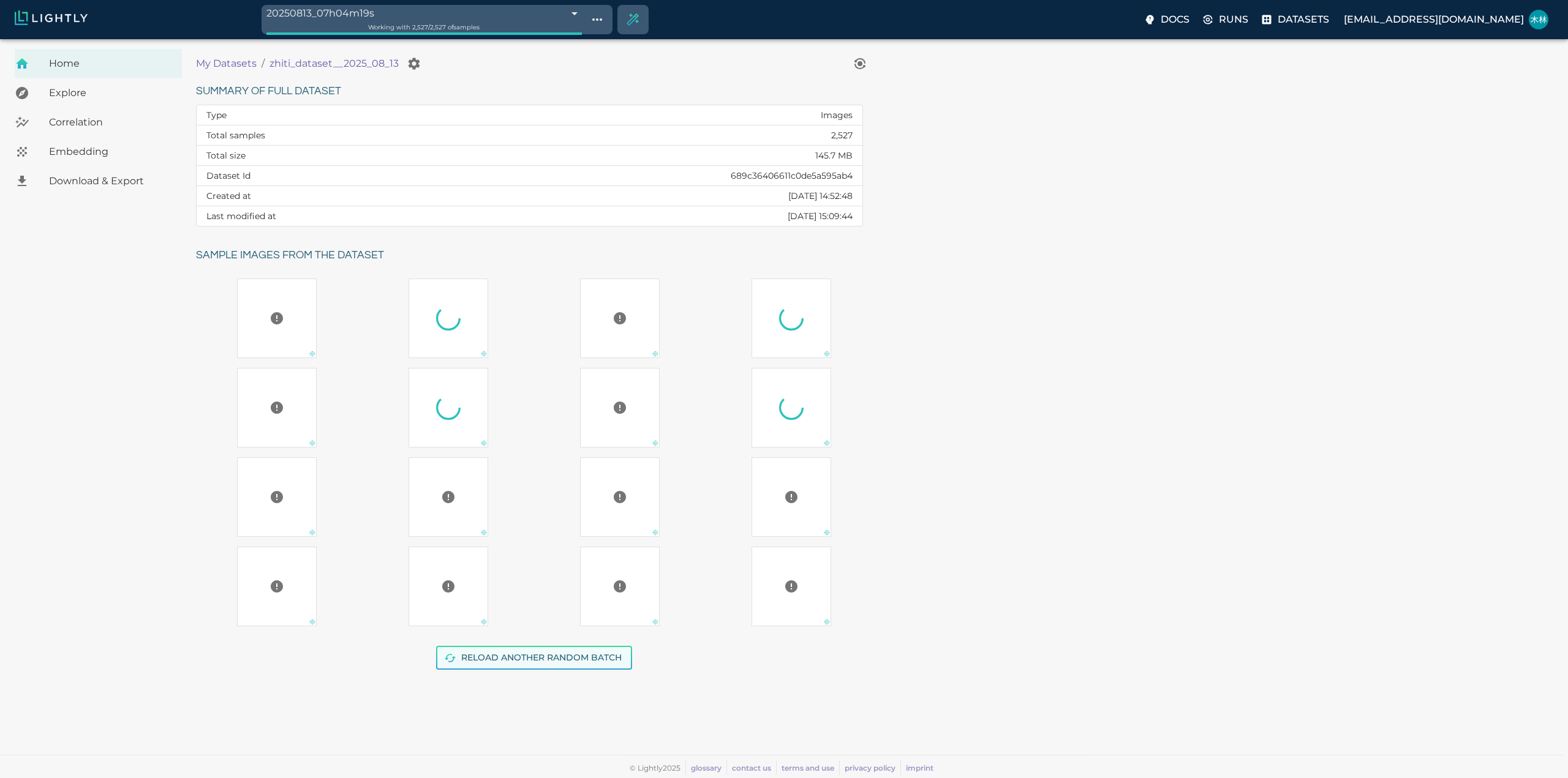
click at [516, 661] on button "Reload another random batch" at bounding box center [533, 658] width 196 height 24
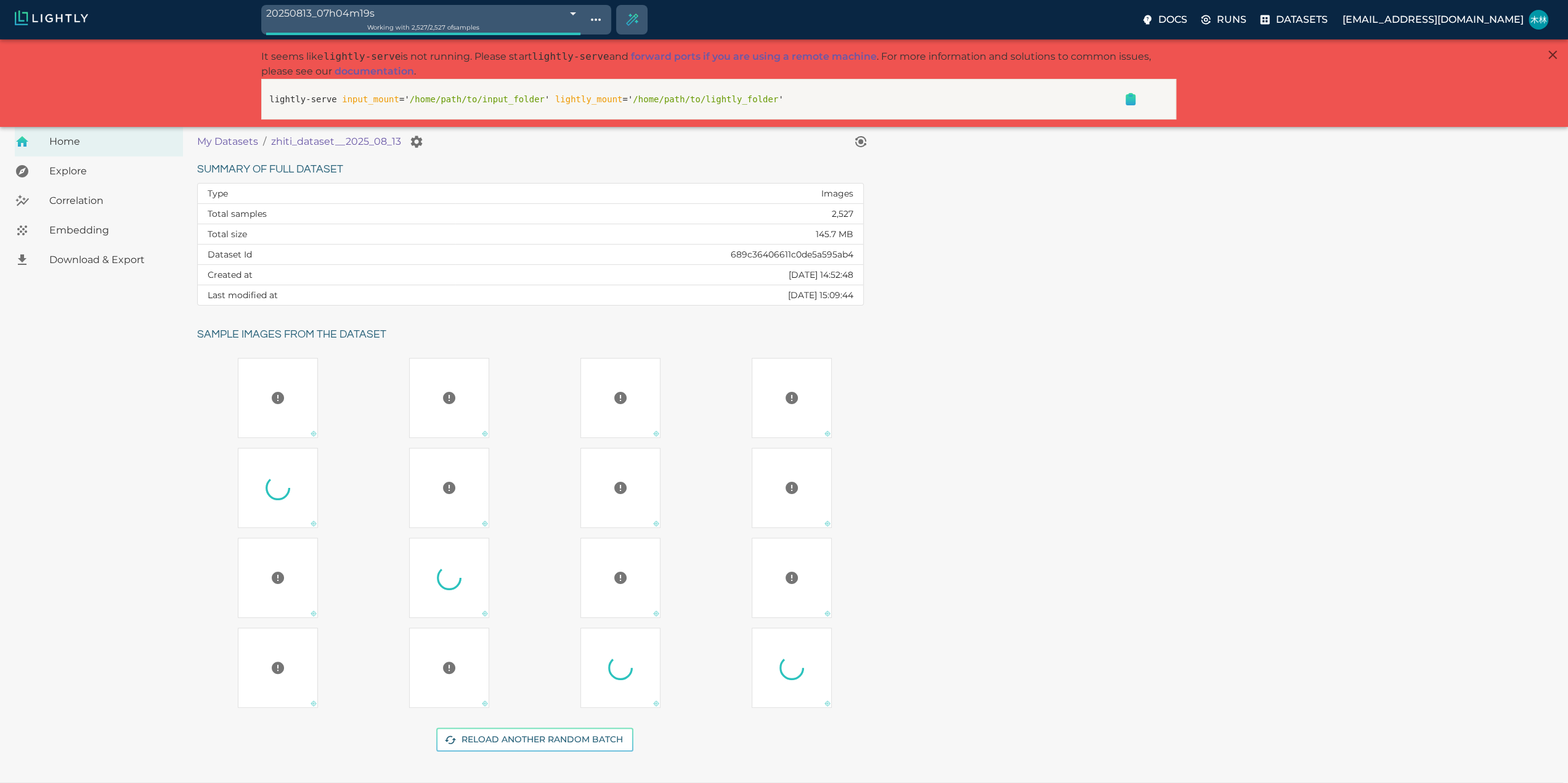
click at [1127, 98] on icon "button" at bounding box center [1130, 100] width 8 height 10
click at [90, 235] on span "Embedding" at bounding box center [111, 230] width 124 height 15
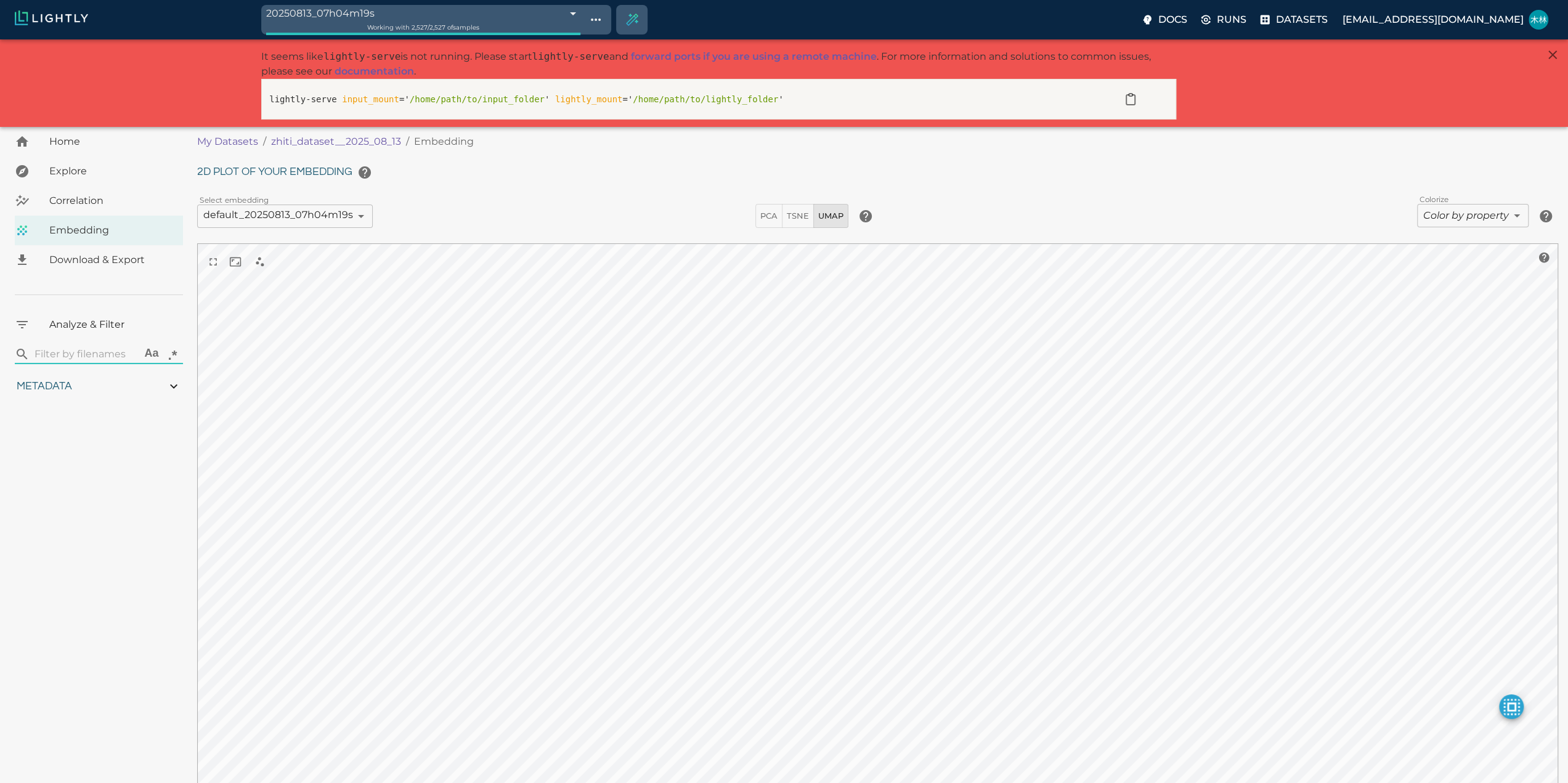
type input "0.659087047198511"
type input "4.40408704719851"
type input "19.1232872009277"
type input "76.9642872009277"
type input "0.659087047198511"
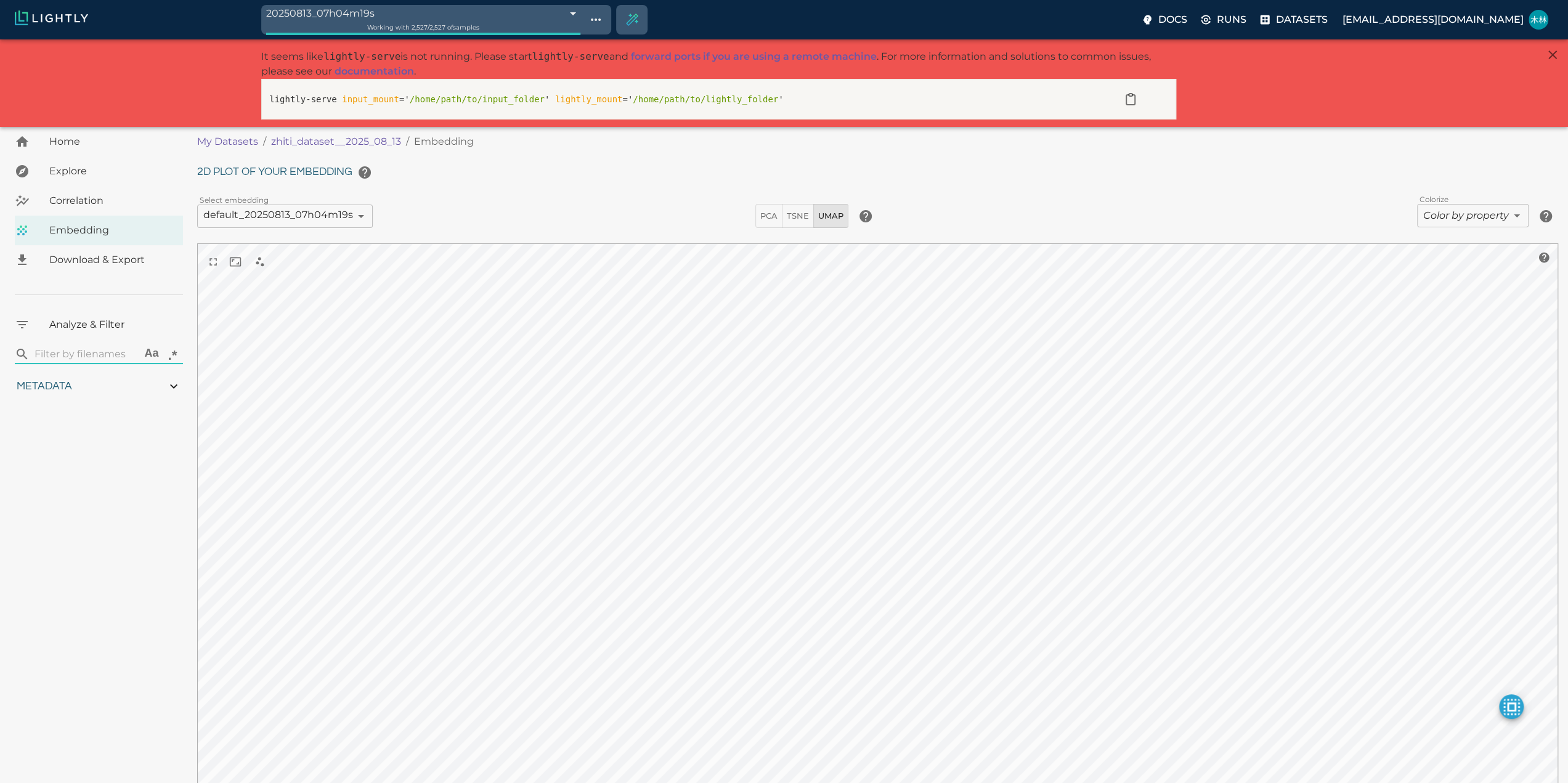
type input "4.40408704719851"
type input "19.1232872009277"
type input "76.9642872009277"
type input "0.659087047198511"
type input "4.40408704719851"
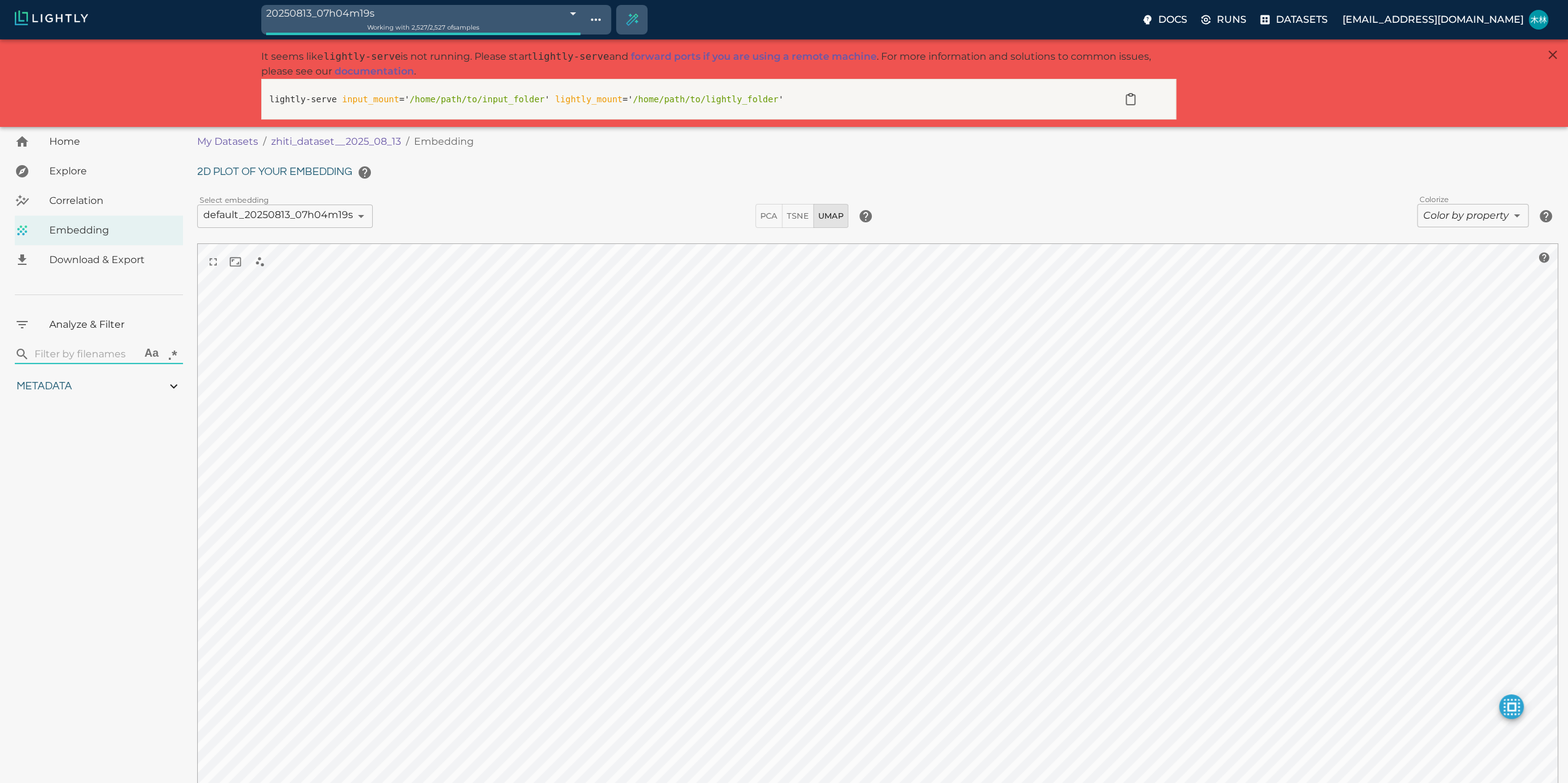
type input "19.1232872009277"
type input "76.9642872009277"
click at [93, 194] on span "Correlation" at bounding box center [111, 201] width 124 height 15
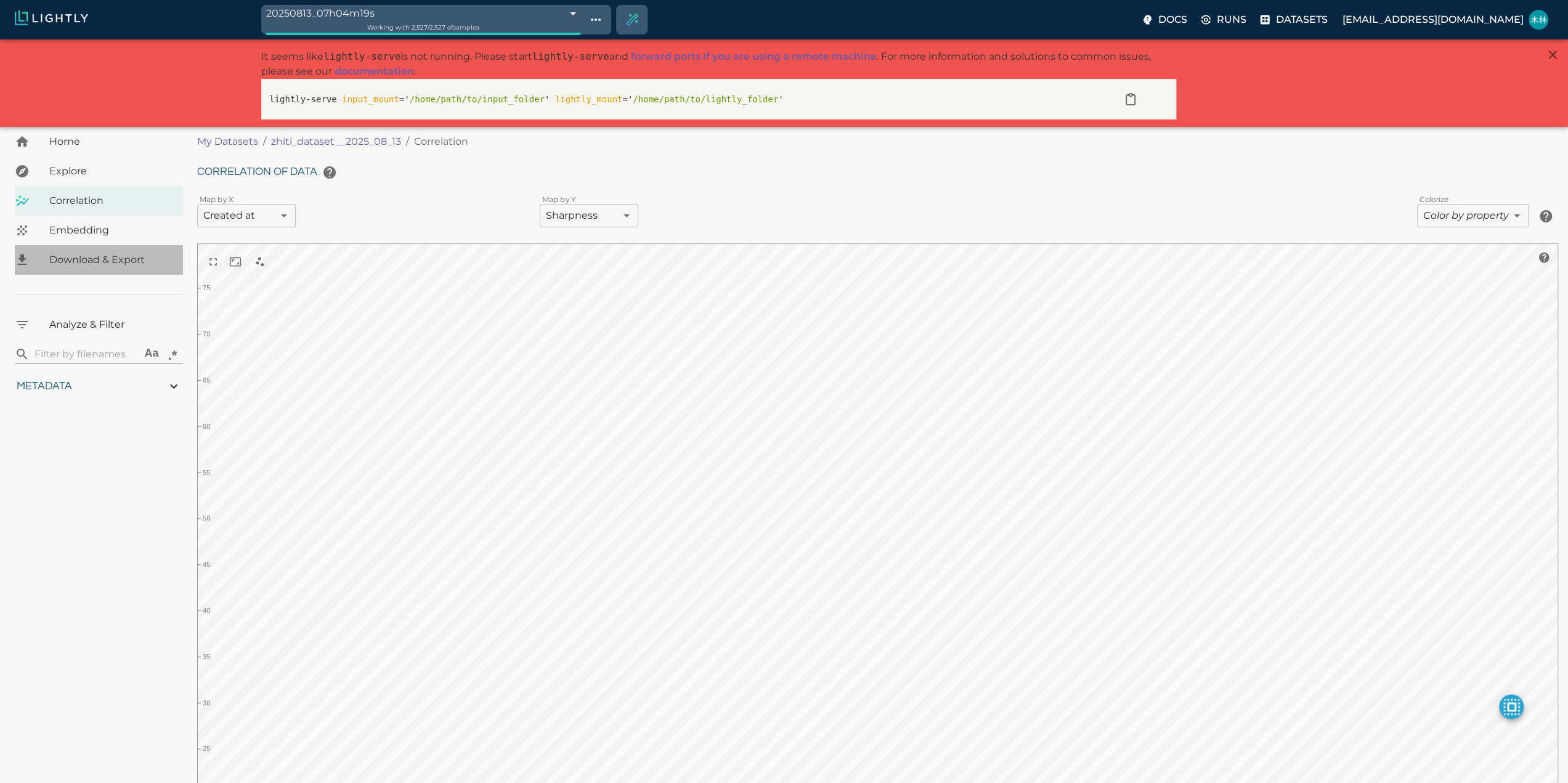
click at [99, 259] on span "Download & Export" at bounding box center [111, 259] width 124 height 15
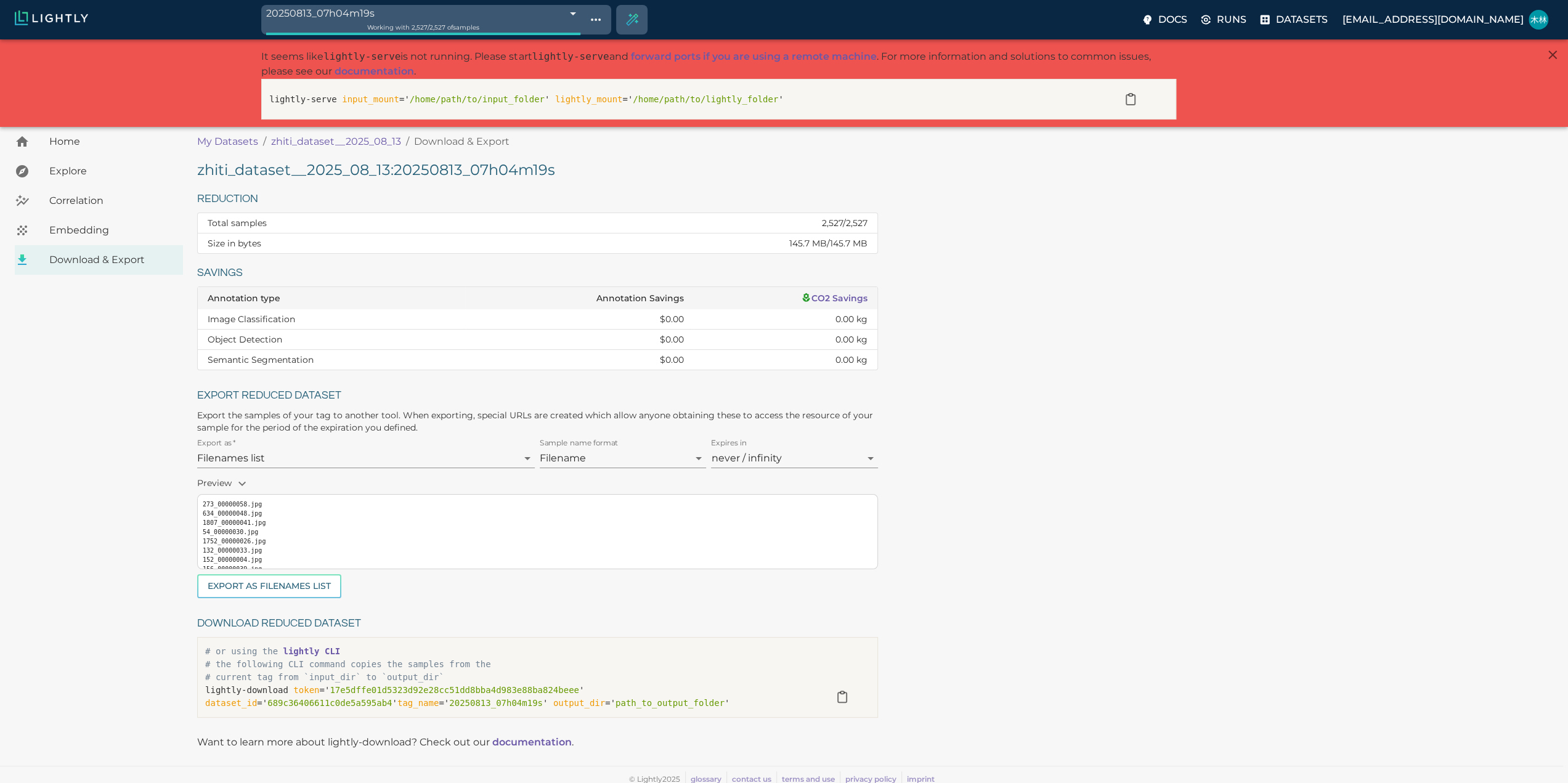
click at [75, 177] on span "Explore" at bounding box center [111, 171] width 124 height 15
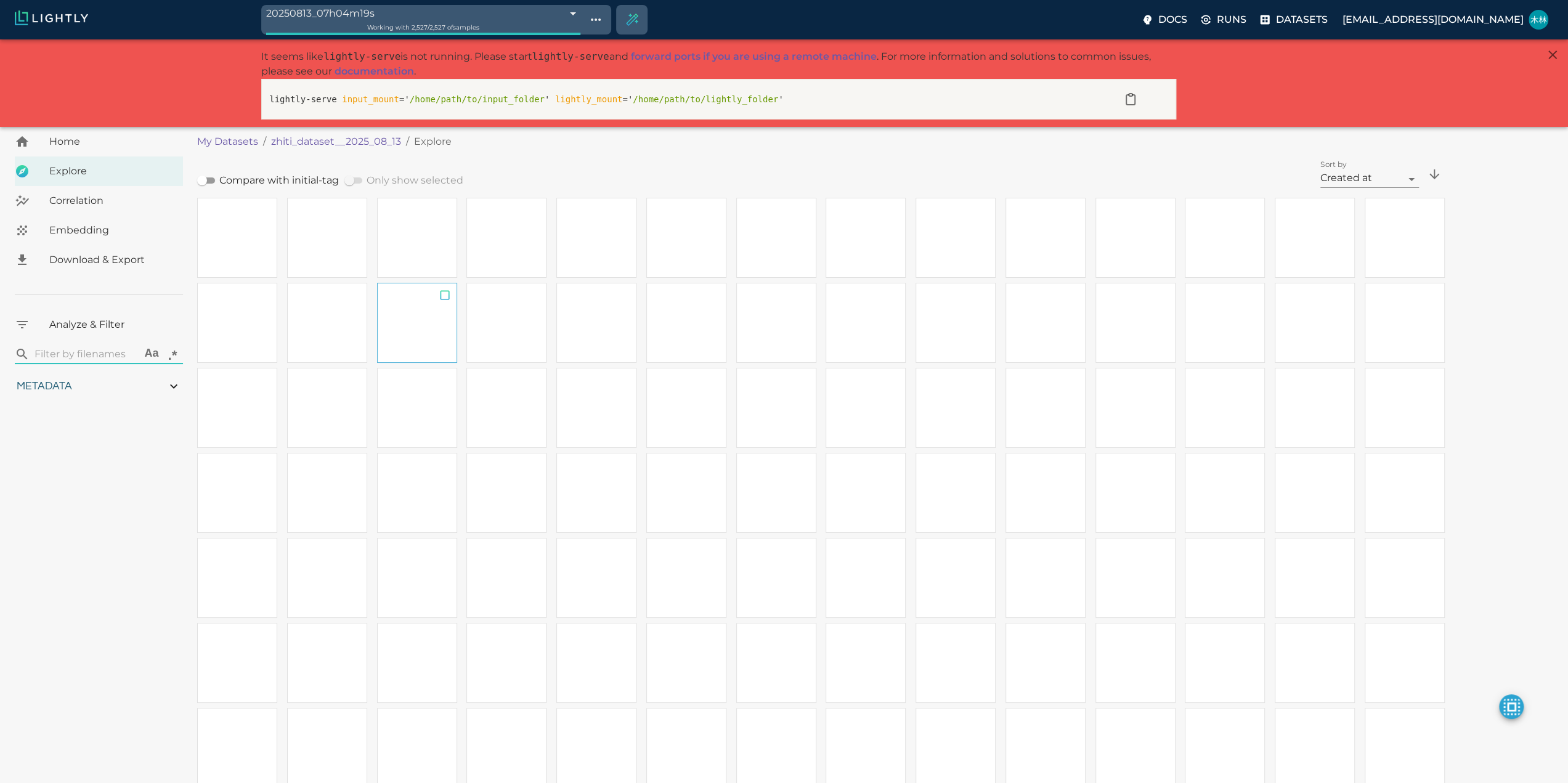
type input "0.659087047198511"
type input "4.40408704719851"
type input "19.1232872009277"
type input "76.9642872009277"
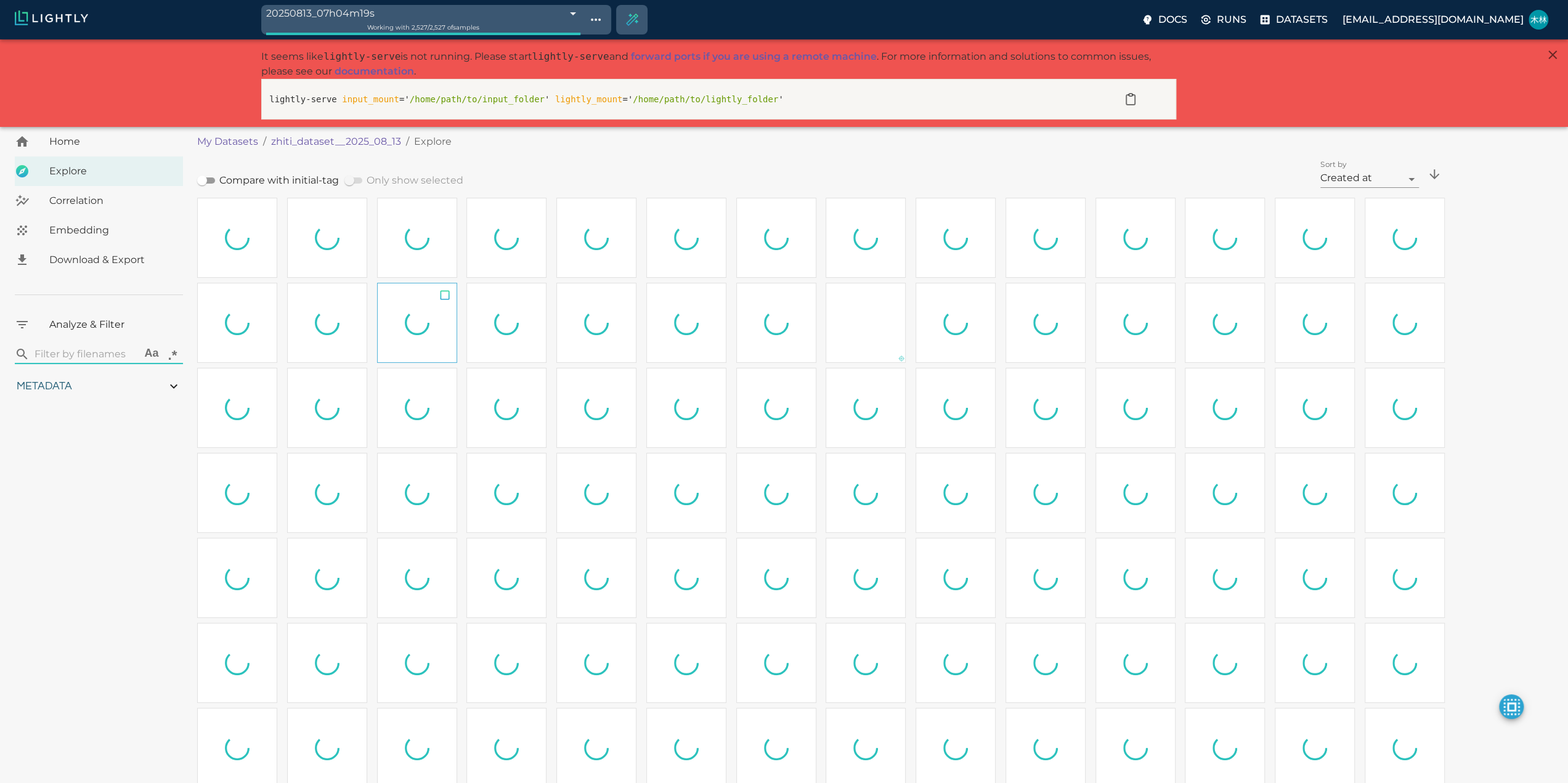
type input "0.659087047198511"
type input "4.40408704719851"
type input "19.1232872009277"
type input "76.9642872009277"
type input "0.659087047198511"
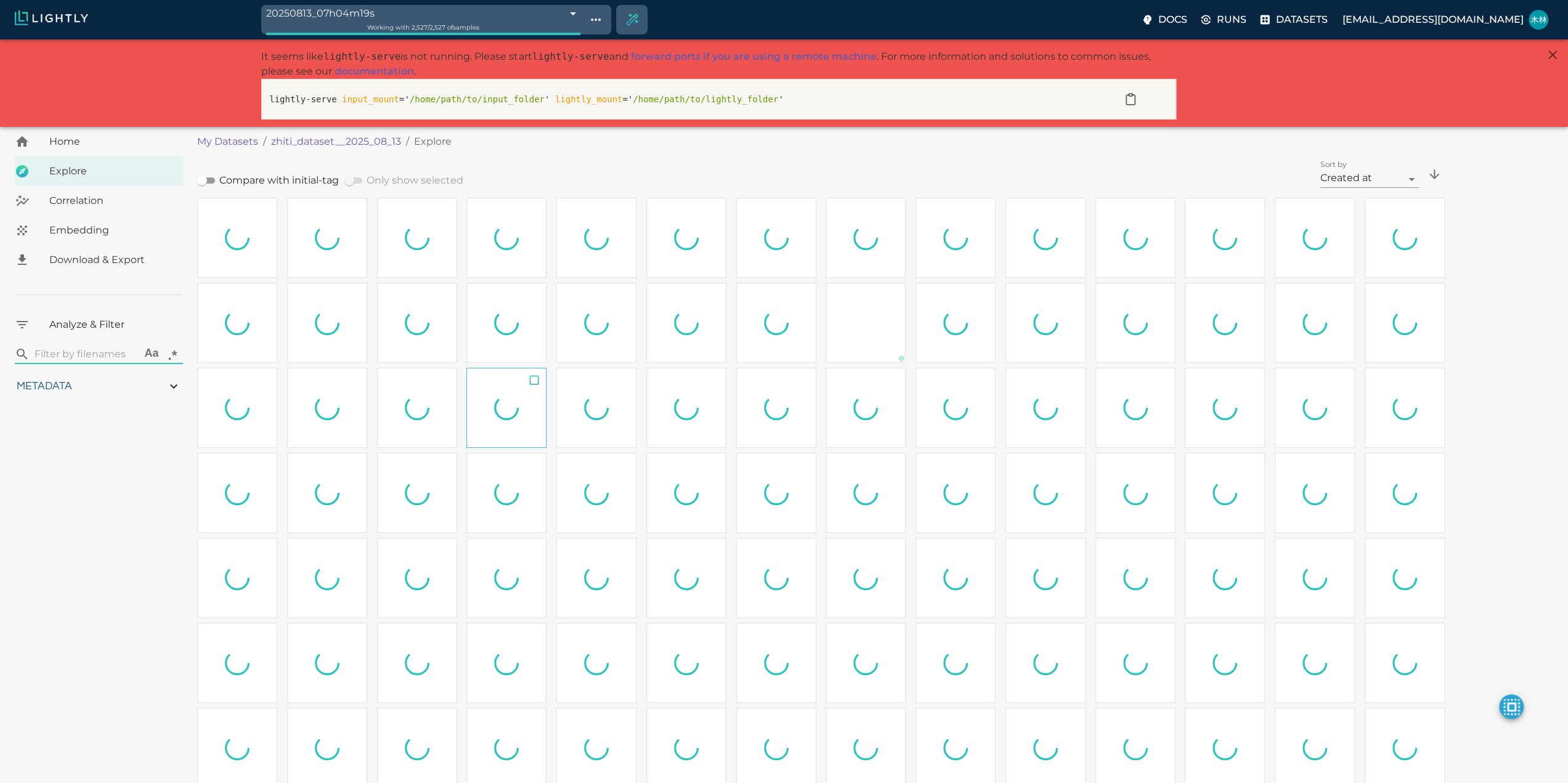
type input "4.40408704719851"
type input "19.1232872009277"
type input "76.9642872009277"
type input "0.659087047198511"
type input "4.40408704719851"
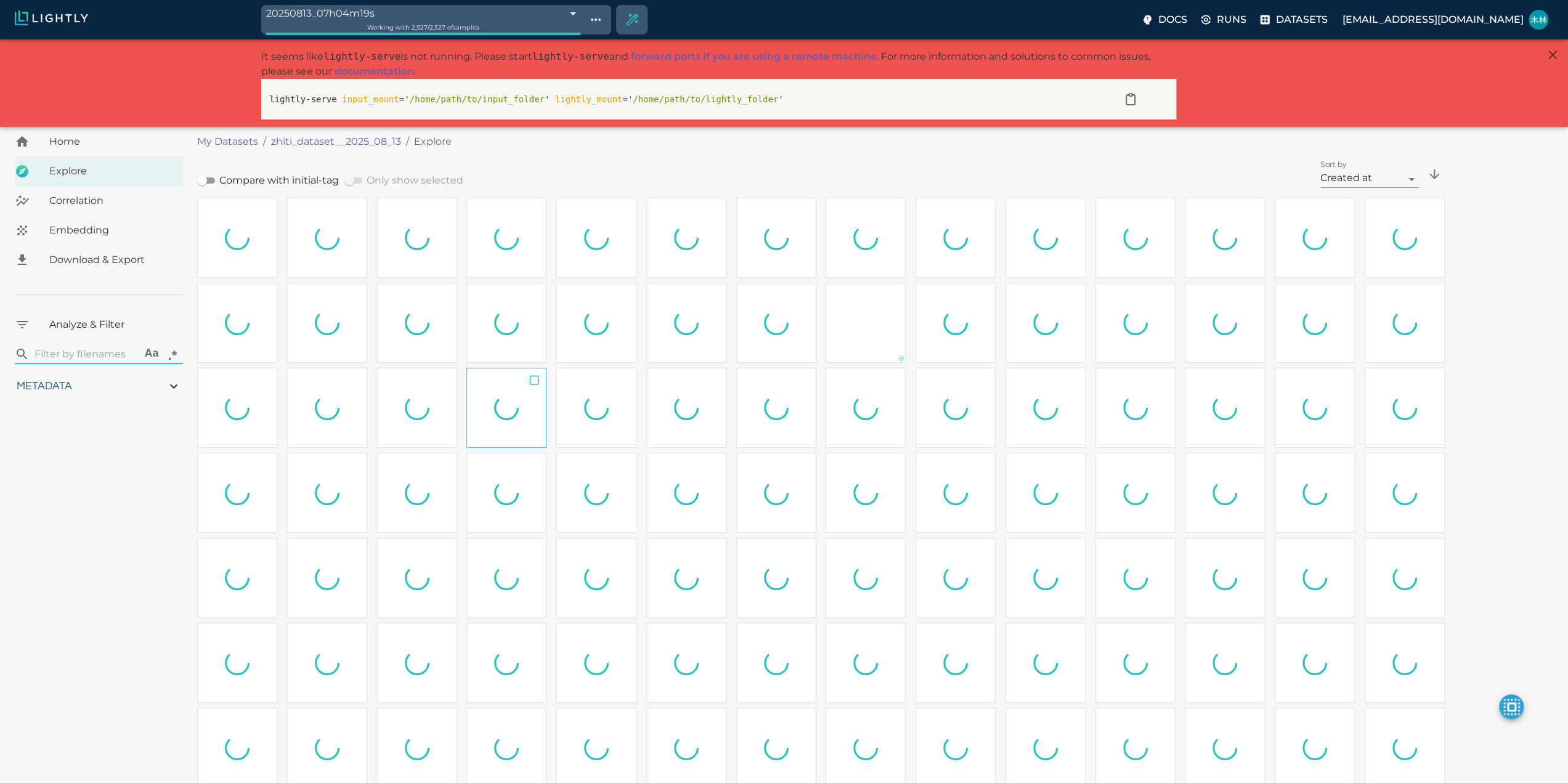
type input "19.1232872009277"
type input "76.9642872009277"
type input "0.659087047198511"
type input "4.40408704719851"
type input "19.1232872009277"
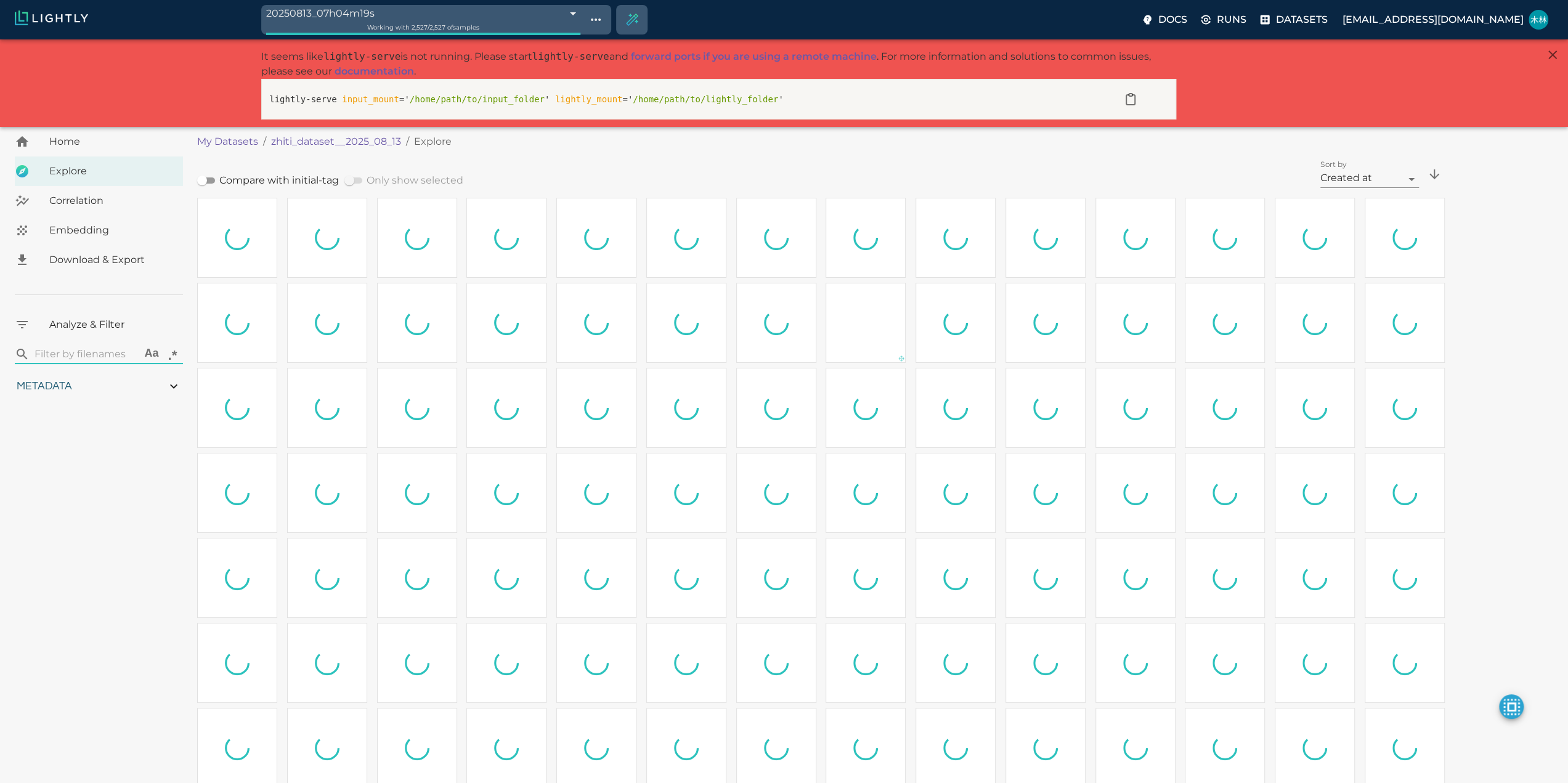
type input "76.9642872009277"
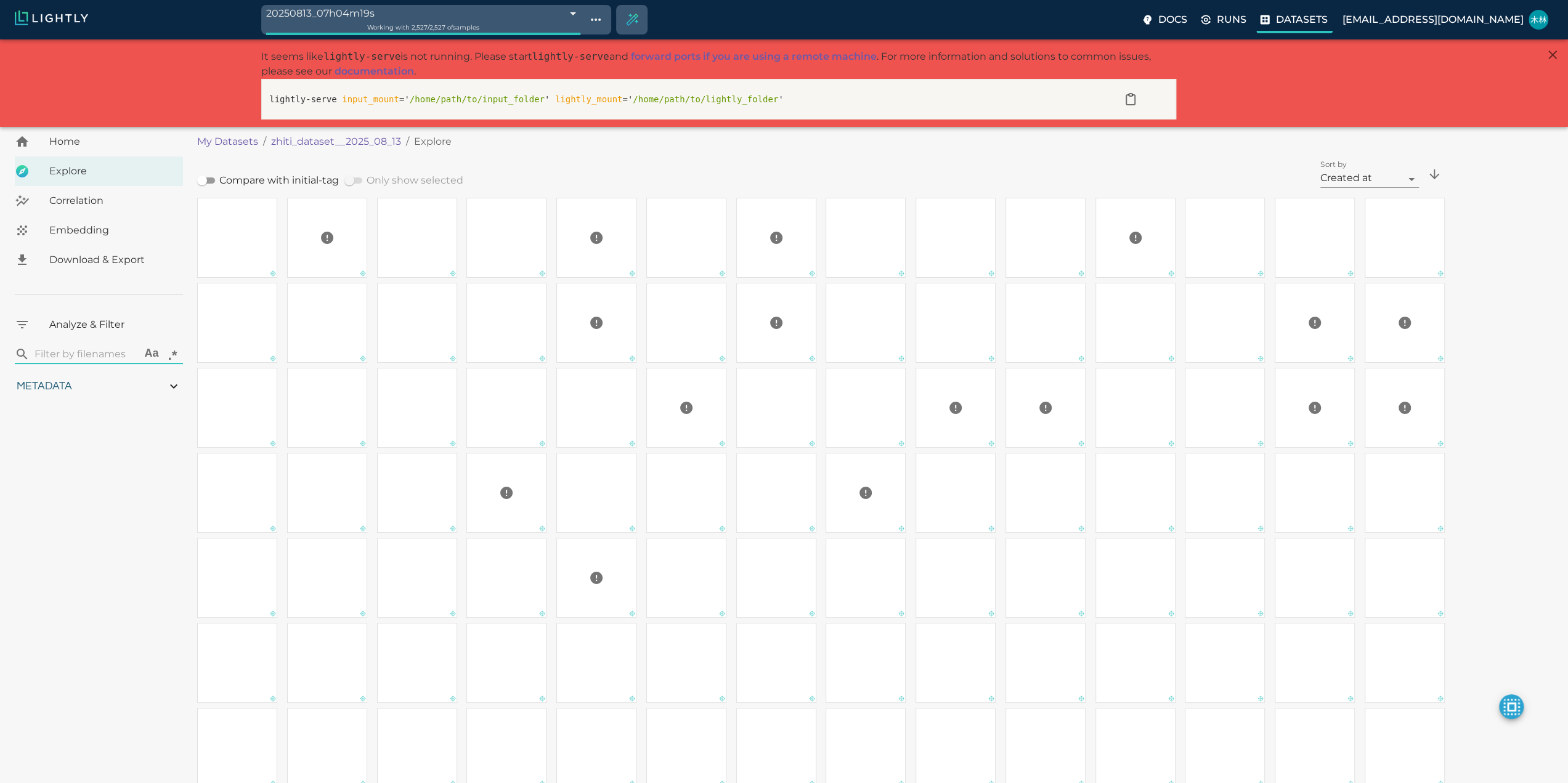
click at [1328, 20] on p "Datasets" at bounding box center [1302, 19] width 52 height 15
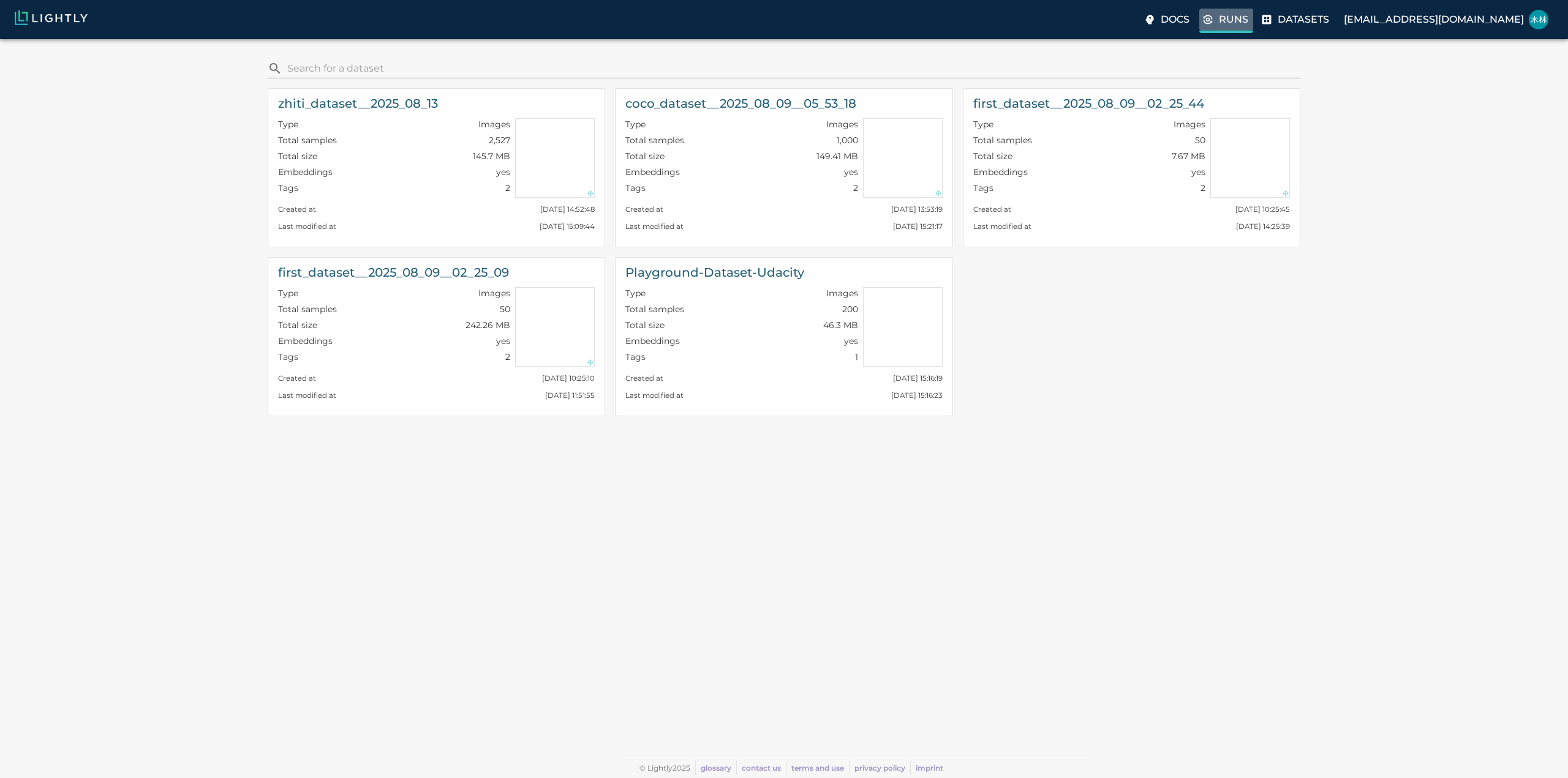
click at [1248, 21] on p "Runs" at bounding box center [1233, 19] width 29 height 15
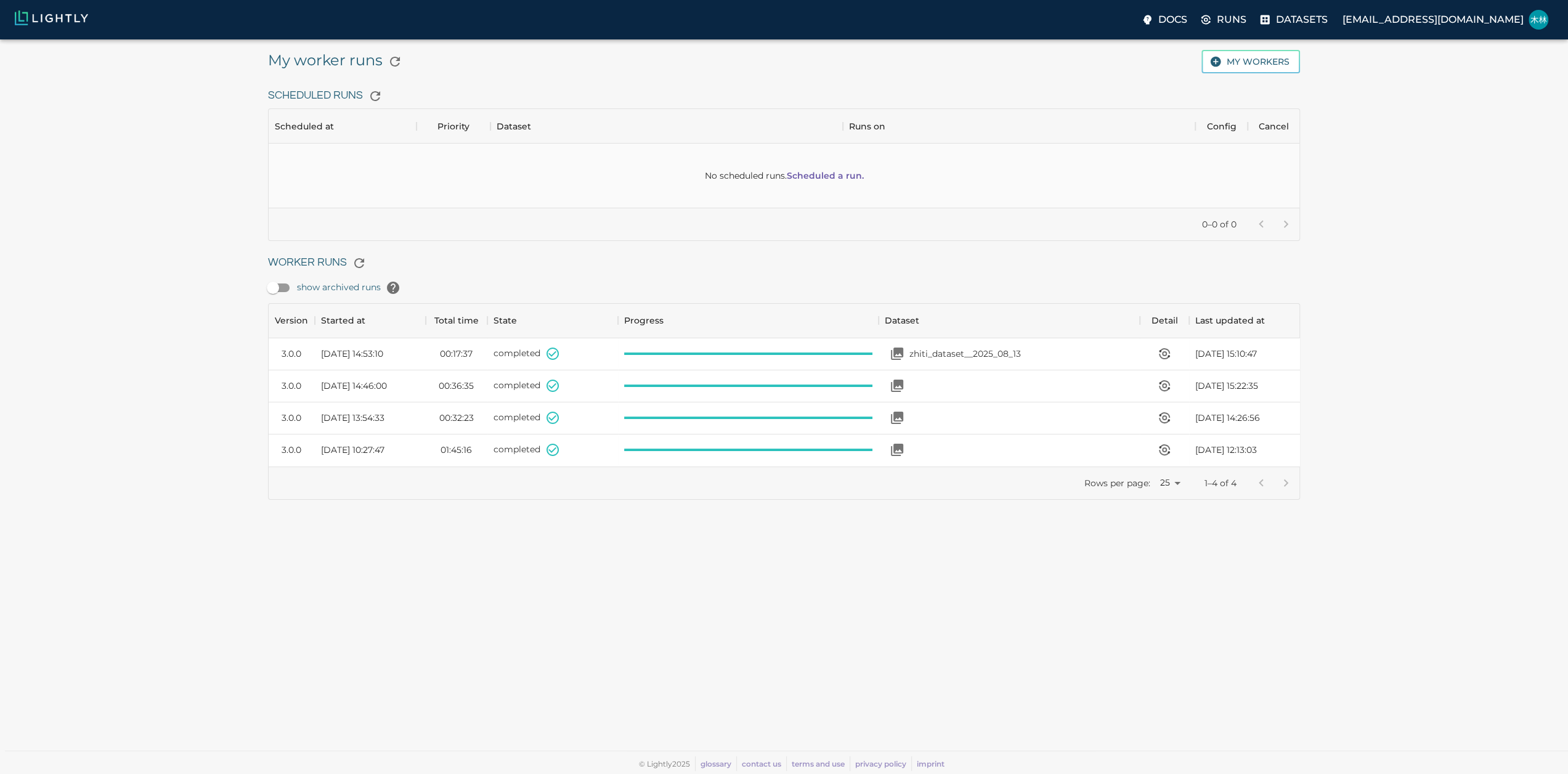
scroll to position [153, 1021]
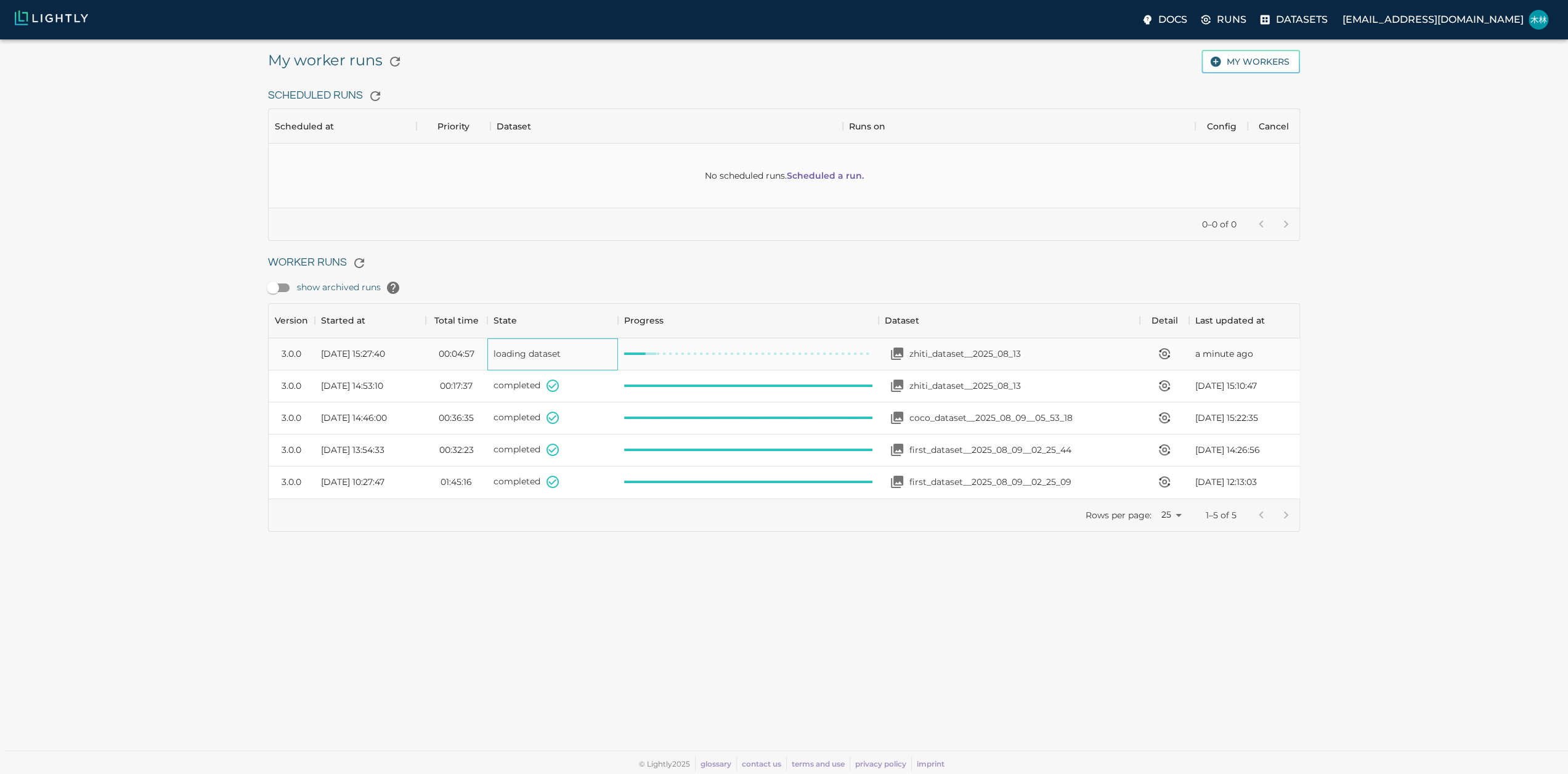
click at [509, 353] on span "loading dataset" at bounding box center [527, 354] width 67 height 11
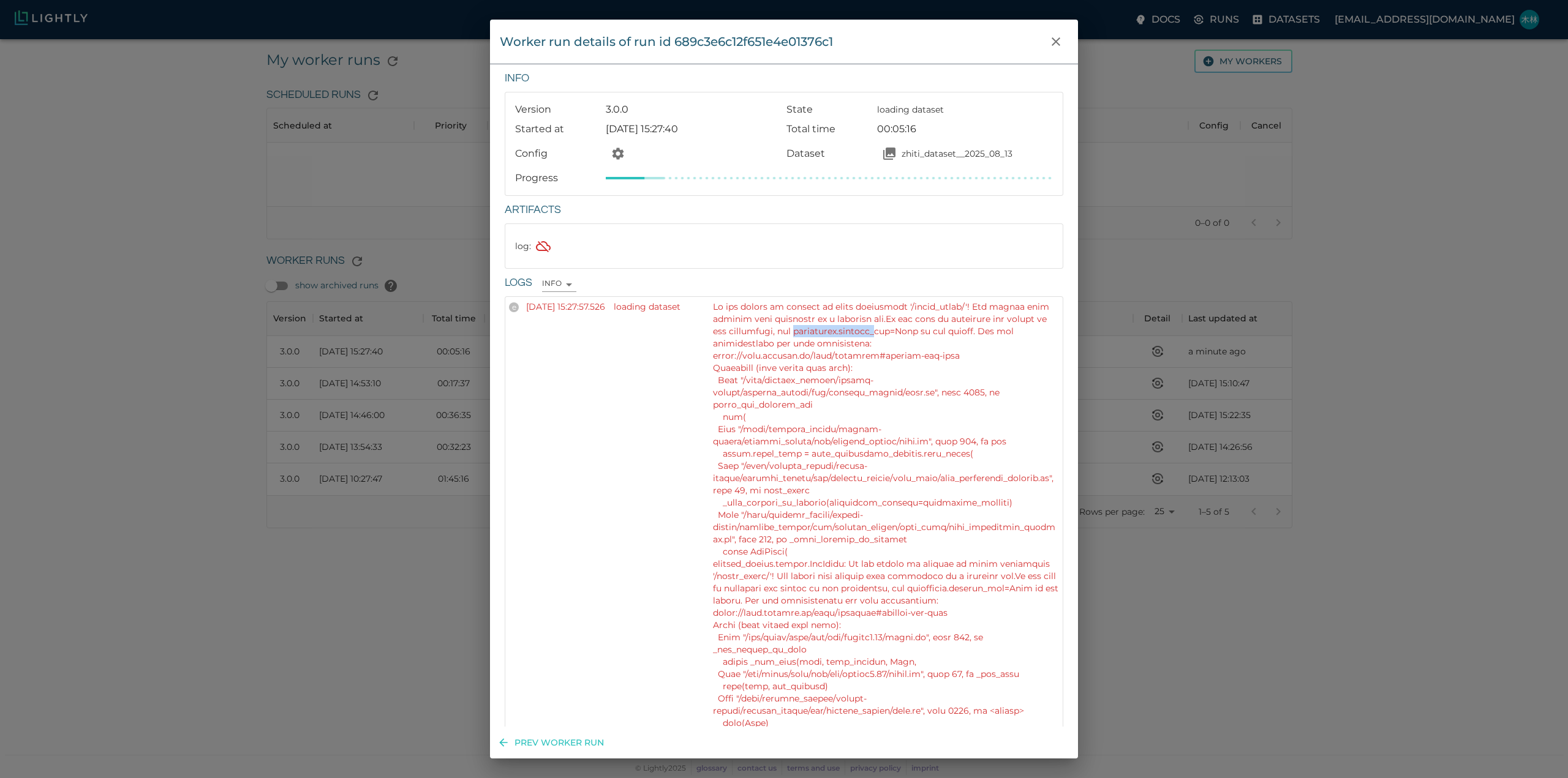
drag, startPoint x: 855, startPoint y: 330, endPoint x: 960, endPoint y: 335, distance: 105.1
click at [943, 328] on p at bounding box center [886, 711] width 346 height 821
click at [979, 350] on p at bounding box center [886, 711] width 346 height 821
click at [1054, 39] on icon "close" at bounding box center [1055, 41] width 8 height 8
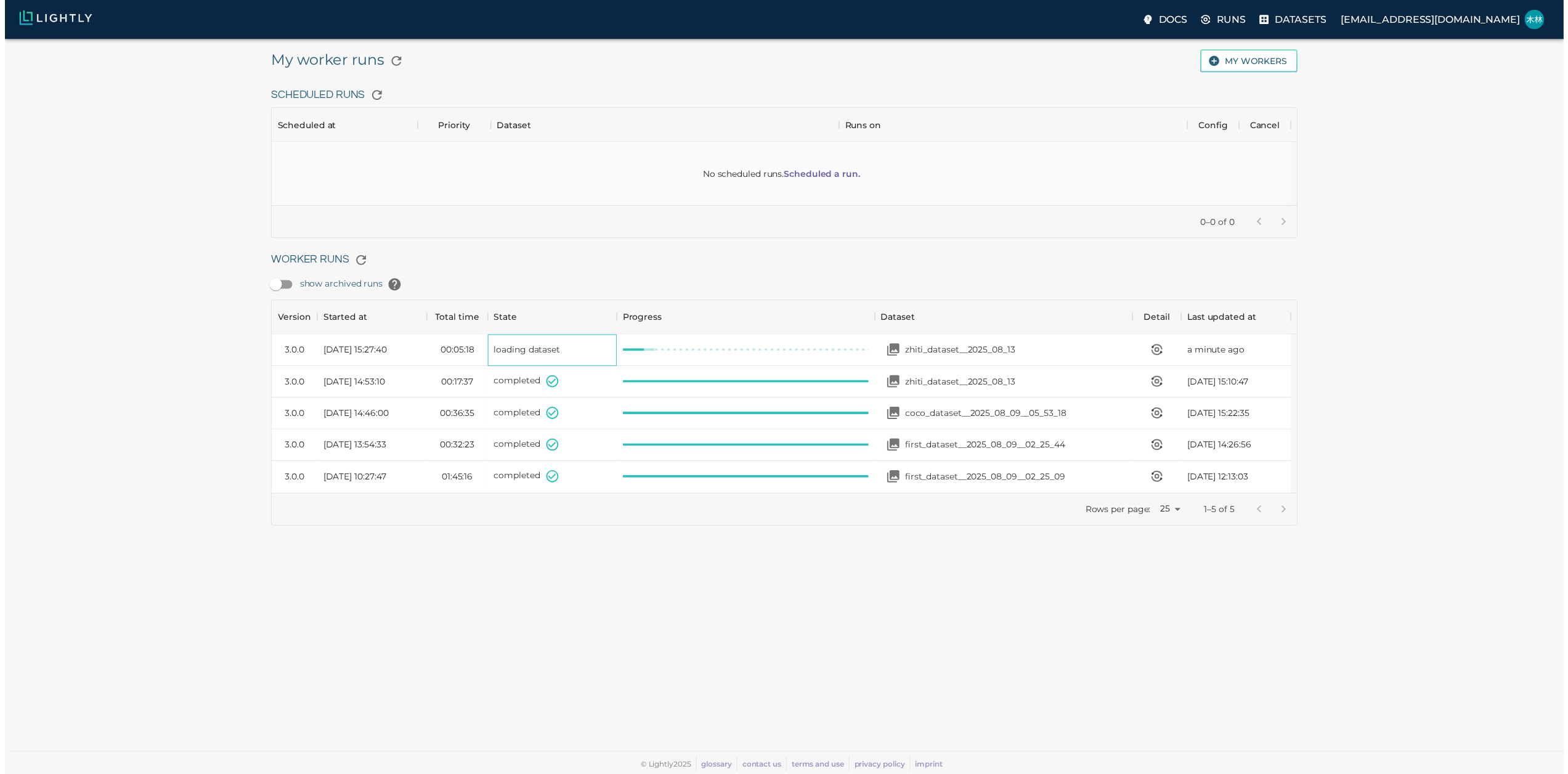
scroll to position [10, 10]
